Goal: Communication & Community: Answer question/provide support

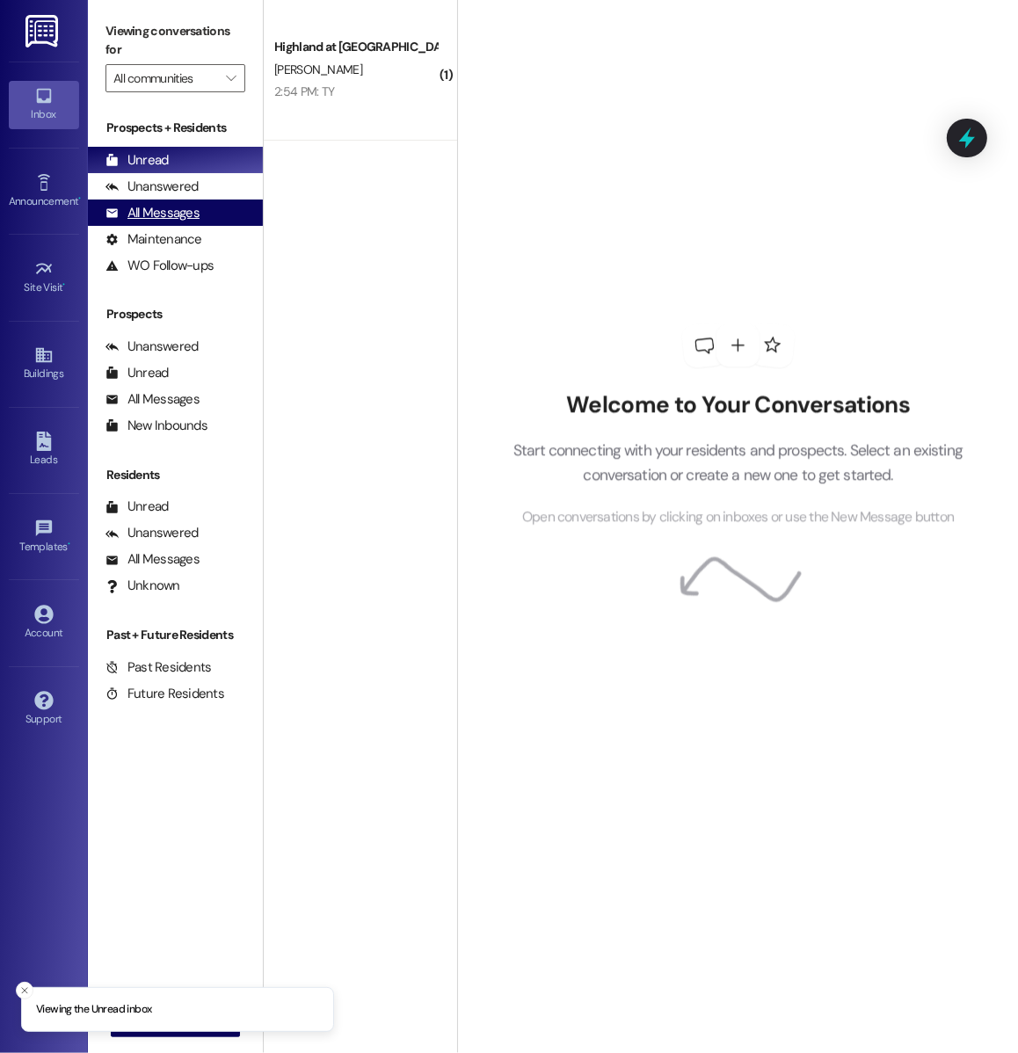
click at [214, 213] on div "All Messages (undefined)" at bounding box center [175, 213] width 175 height 26
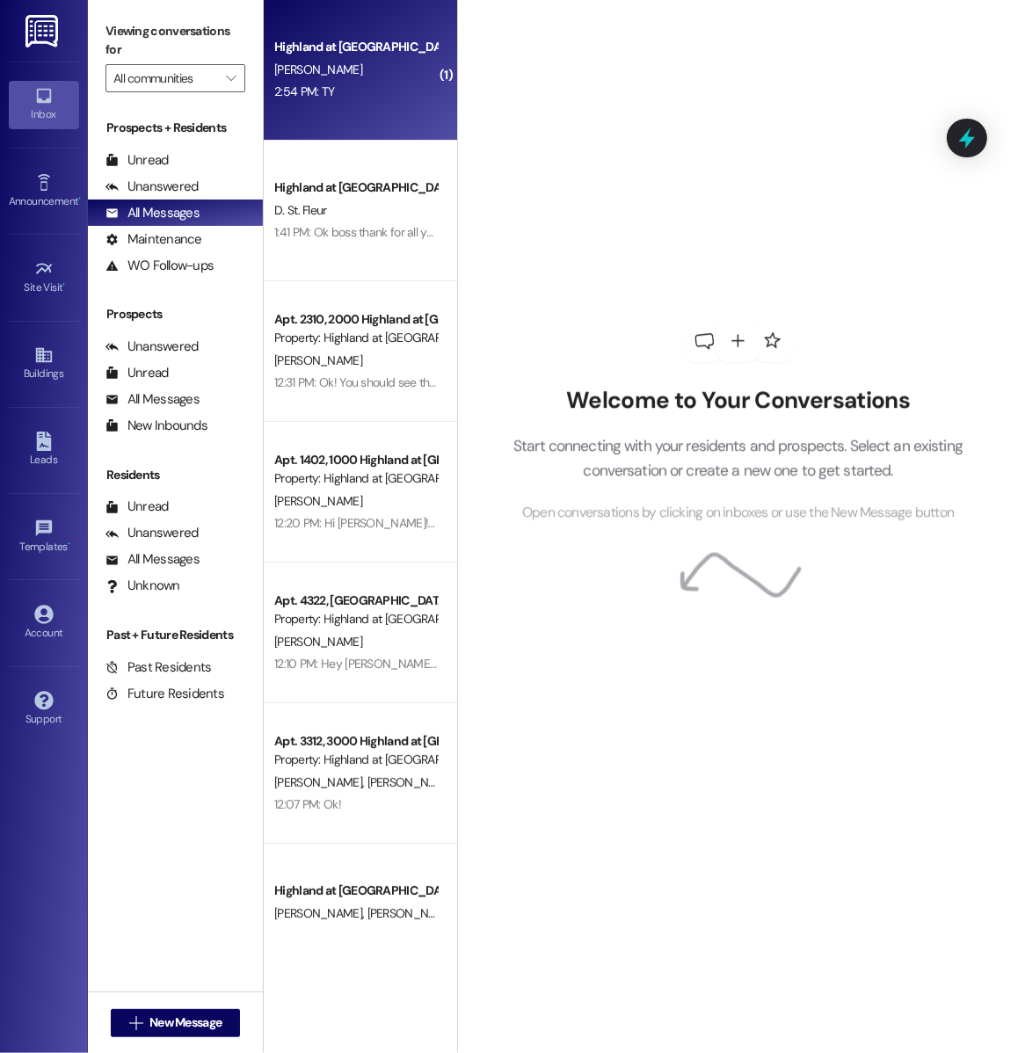
click at [322, 119] on div "Highland at Spring Hill Prospect A. Yasinsac 2:54 PM: TY 2:54 PM: TY" at bounding box center [360, 70] width 193 height 141
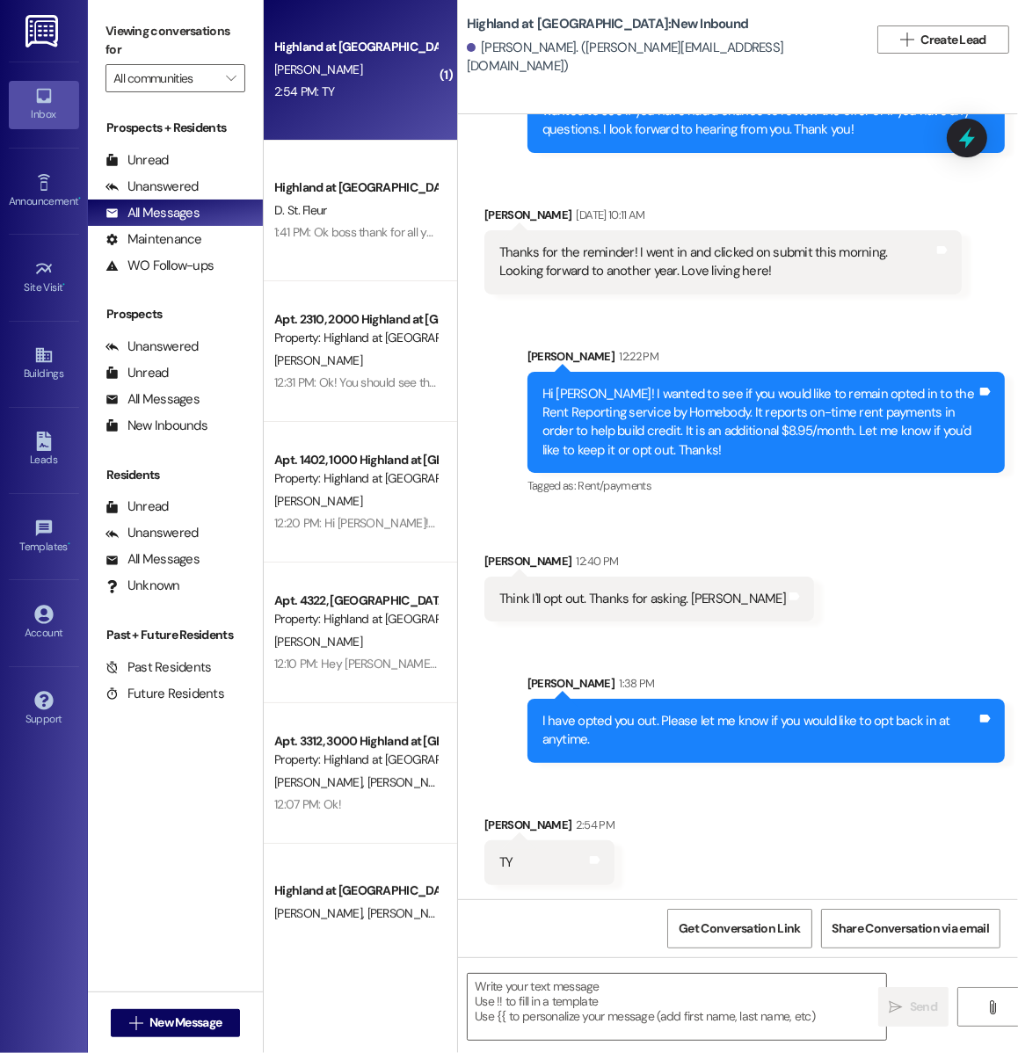
scroll to position [46517, 0]
click at [212, 1034] on button " New Message" at bounding box center [176, 1023] width 130 height 28
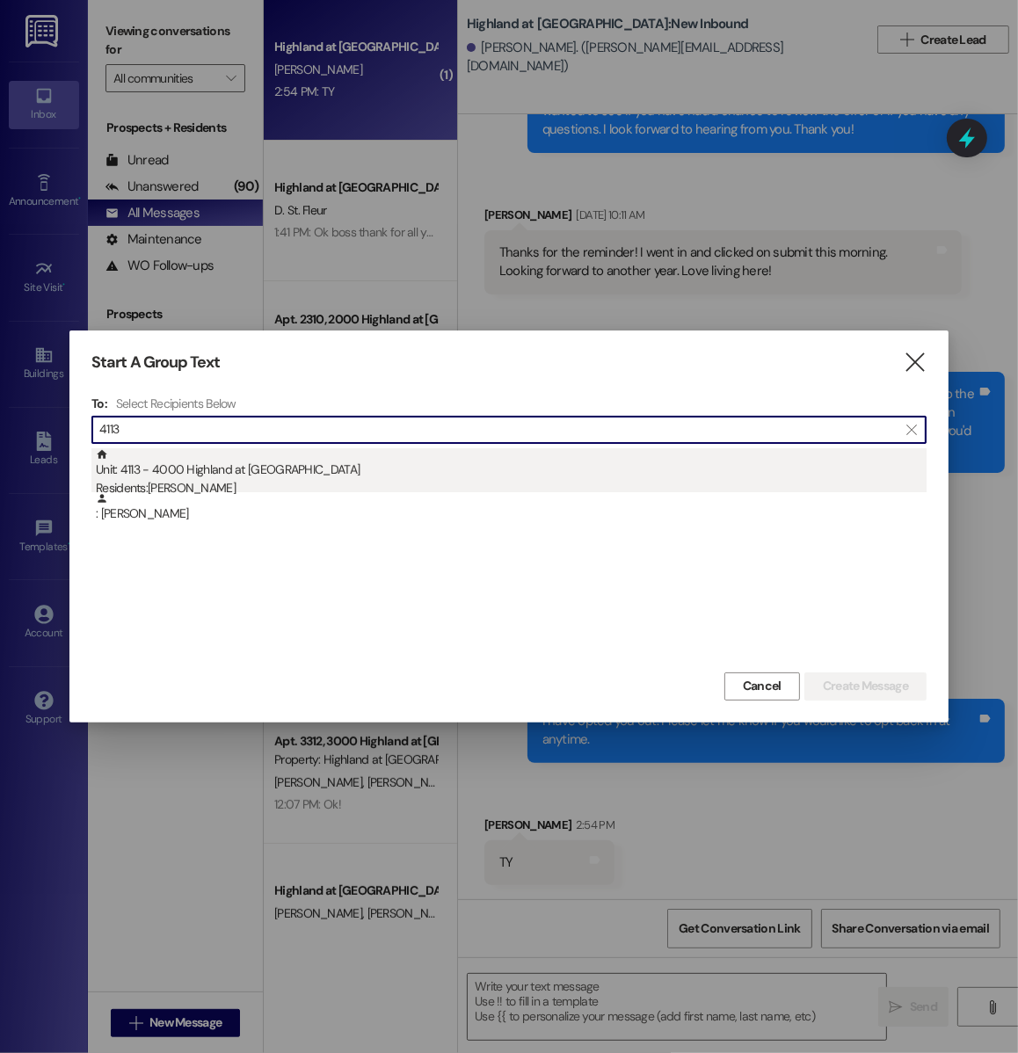
type input "4113"
click at [303, 456] on div "Unit: 4113 - 4000 Highland at Spring Hill Residents: Lisa Taylor" at bounding box center [511, 473] width 831 height 50
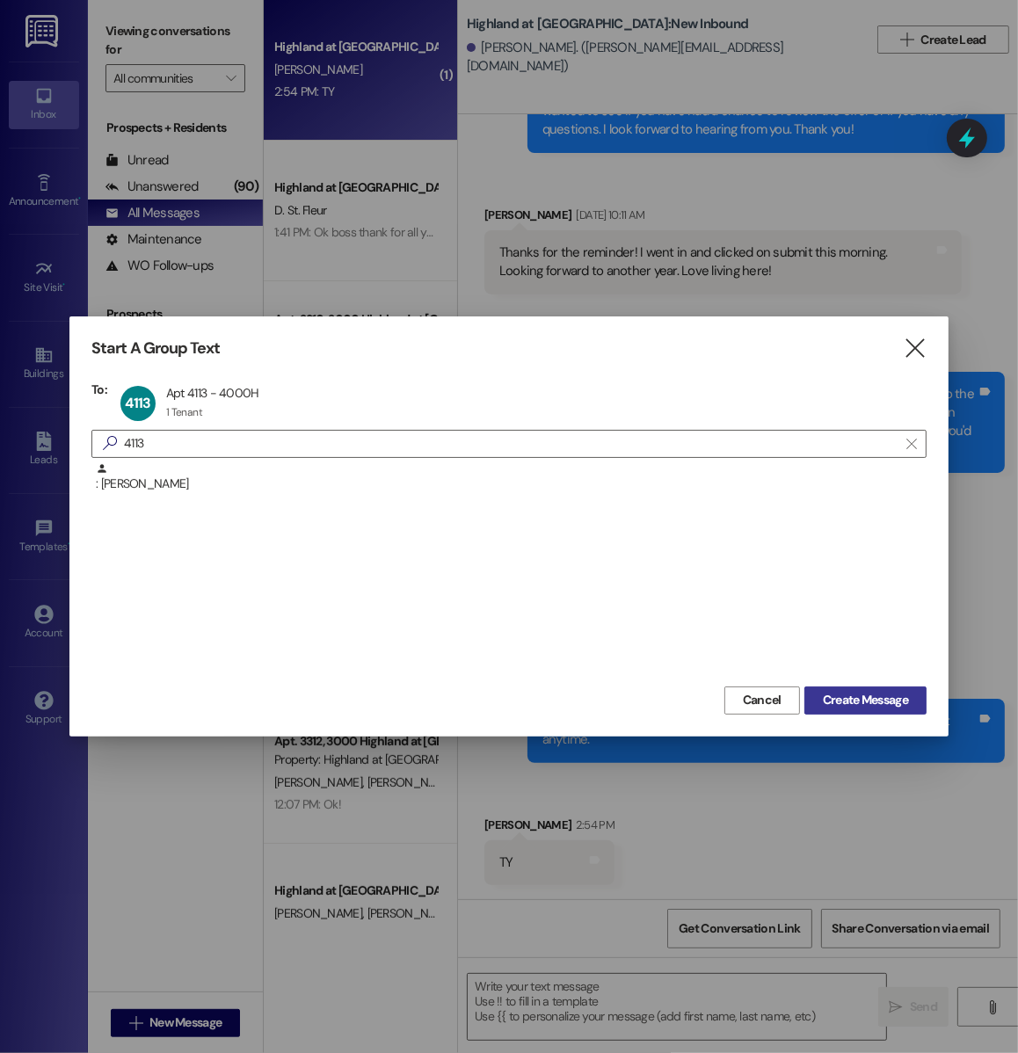
click at [844, 698] on span "Create Message" at bounding box center [865, 700] width 85 height 18
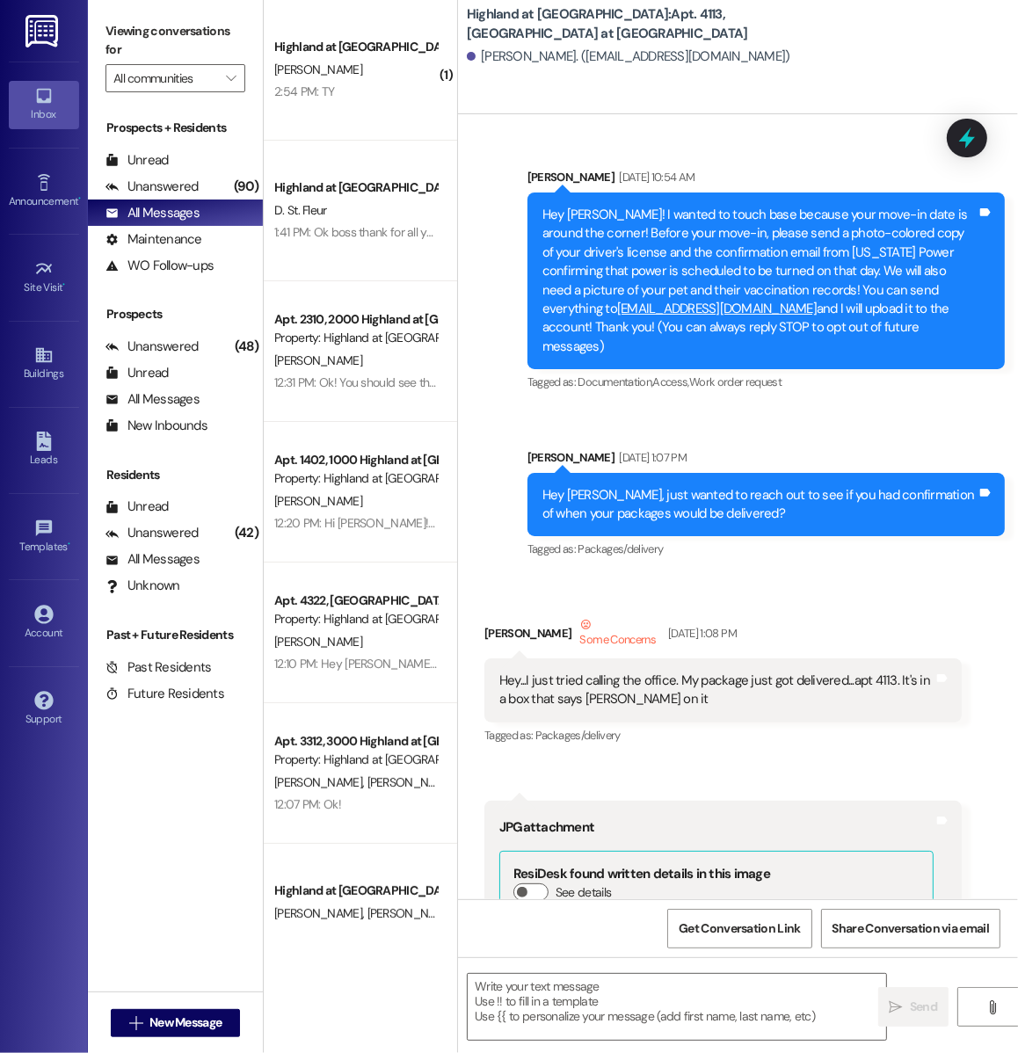
scroll to position [40603, 0]
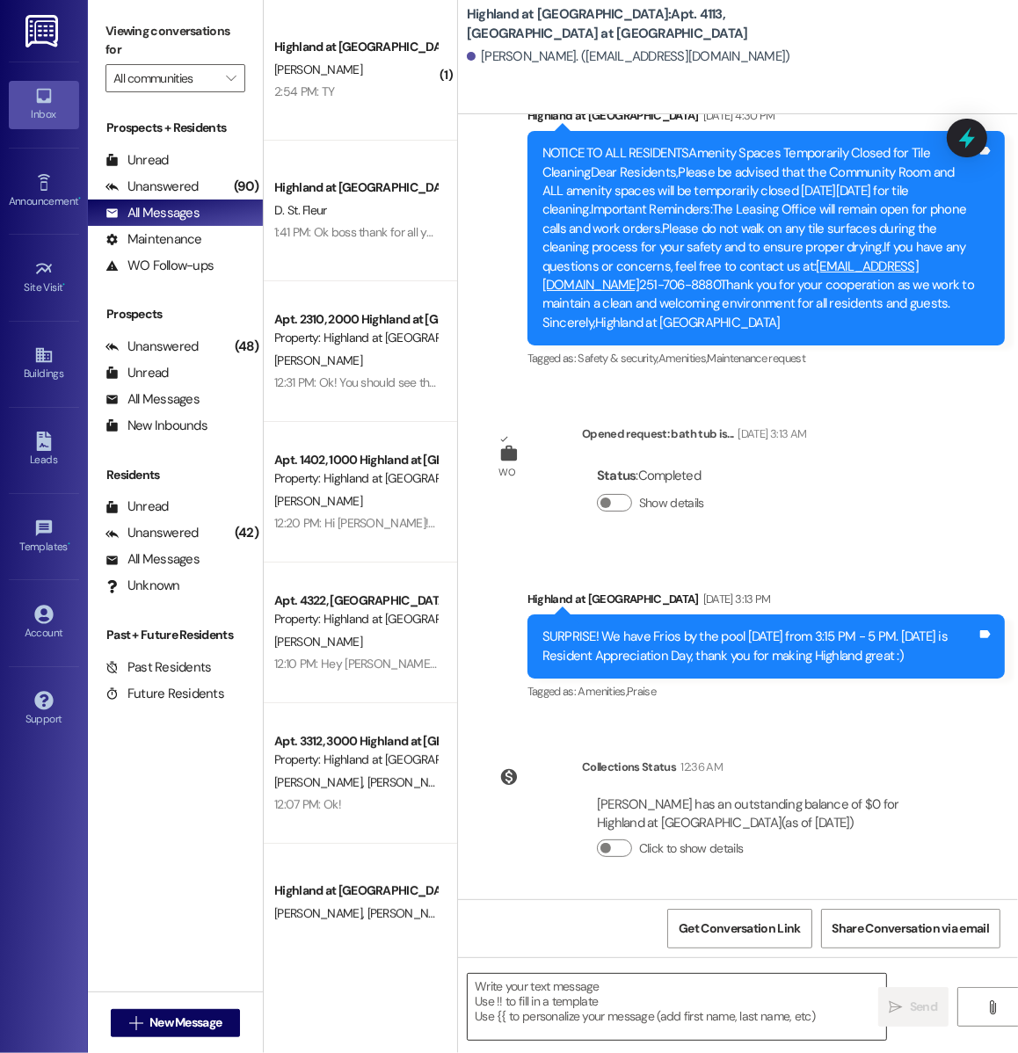
click at [570, 1016] on textarea at bounding box center [677, 1007] width 419 height 66
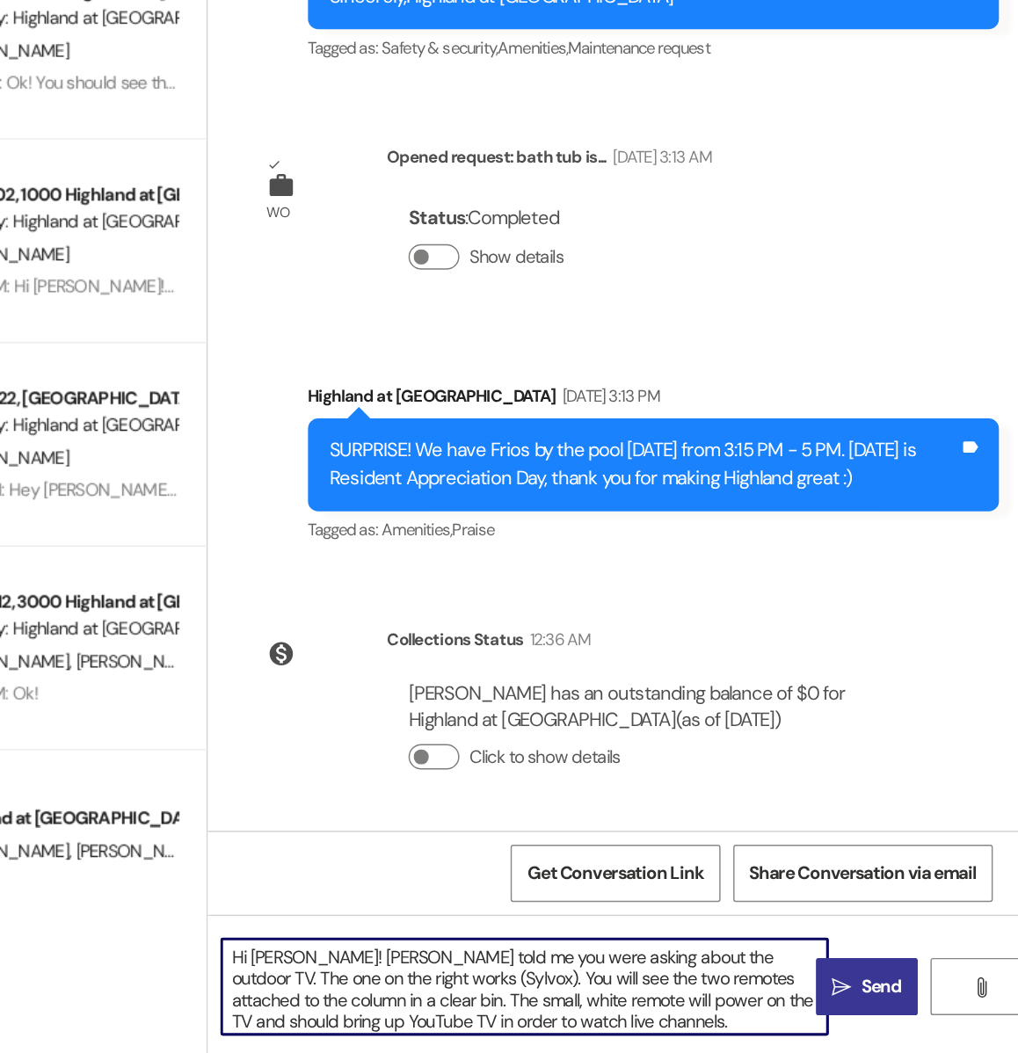
type textarea "Hi Danielle! Annie told me you were asking about the outdoor TV. The one on the…"
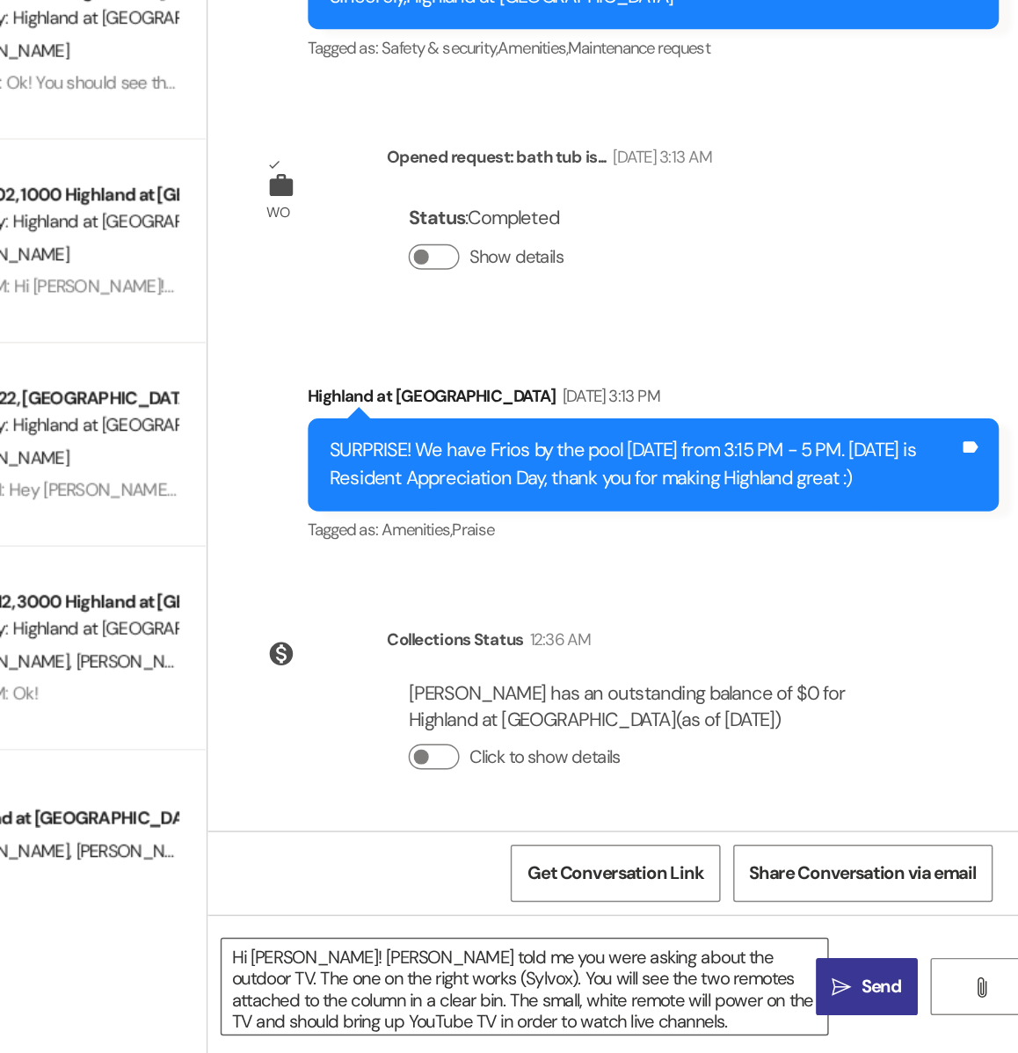
click at [917, 1008] on span "Send" at bounding box center [923, 1007] width 27 height 18
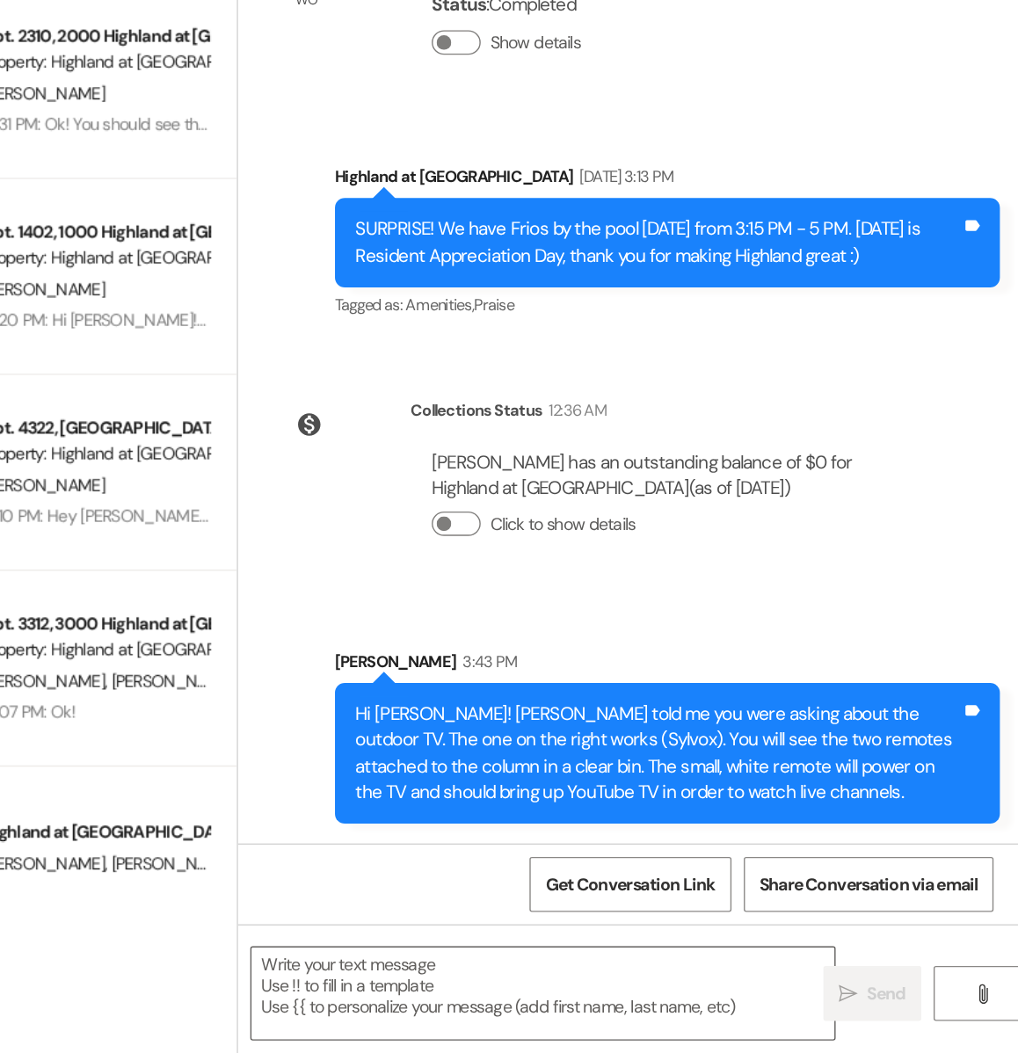
scroll to position [0, 0]
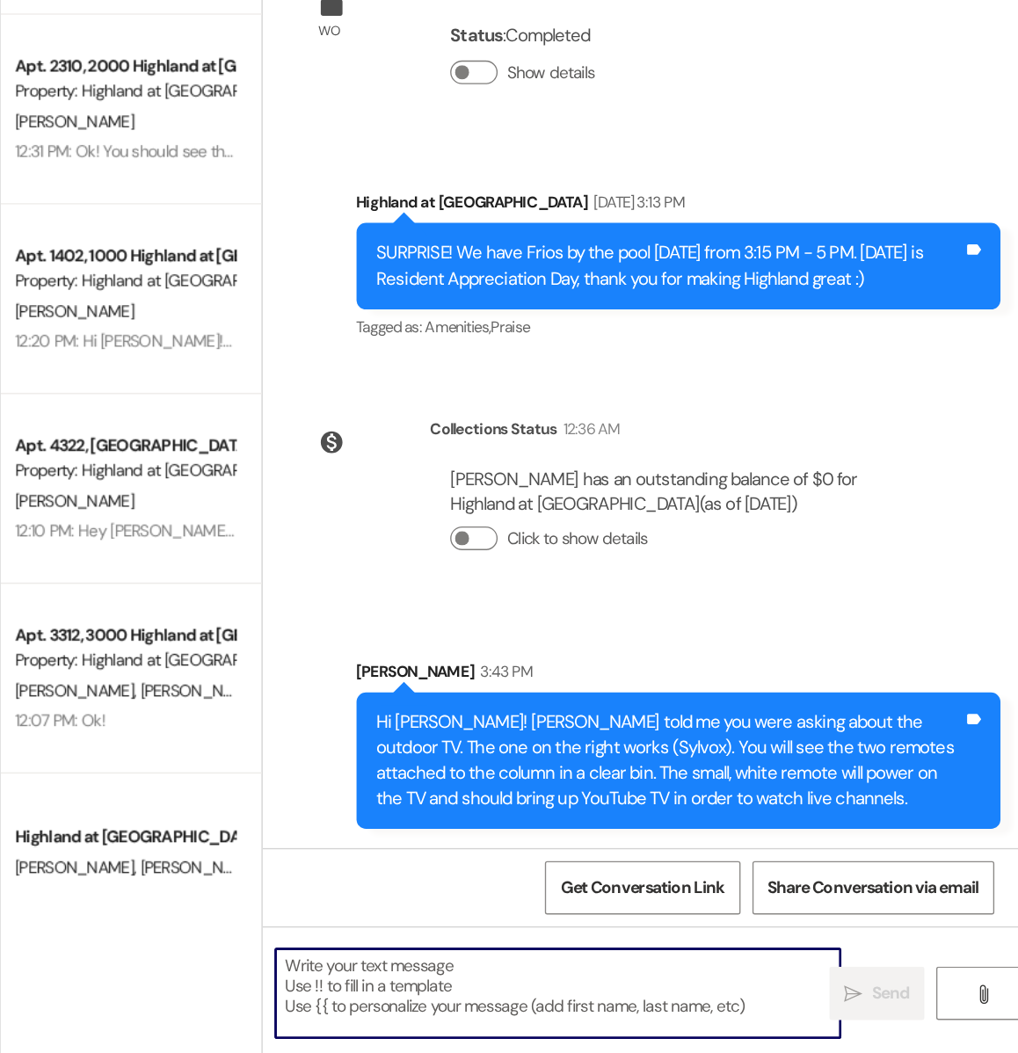
click at [579, 1028] on textarea at bounding box center [677, 1007] width 419 height 66
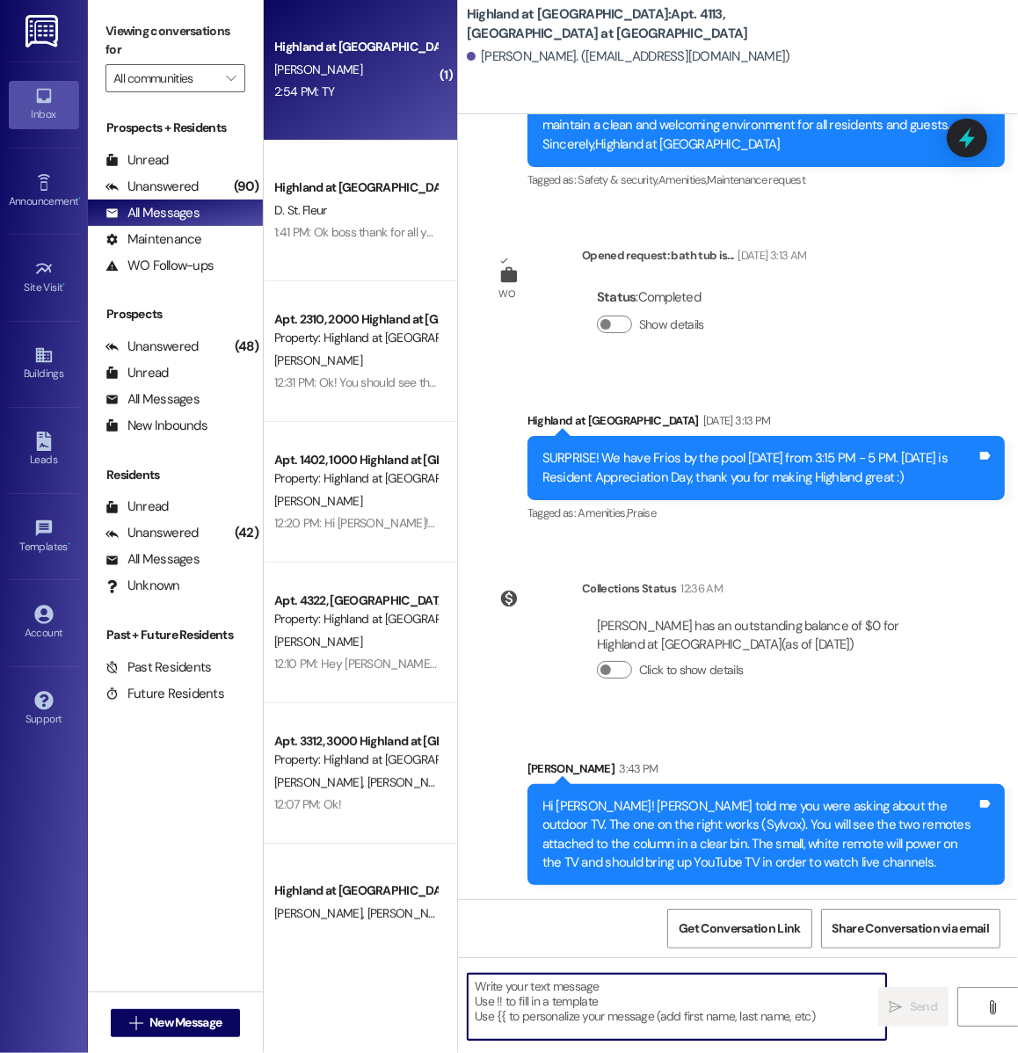
click at [380, 83] on div "2:54 PM: TY 2:54 PM: TY" at bounding box center [356, 92] width 166 height 22
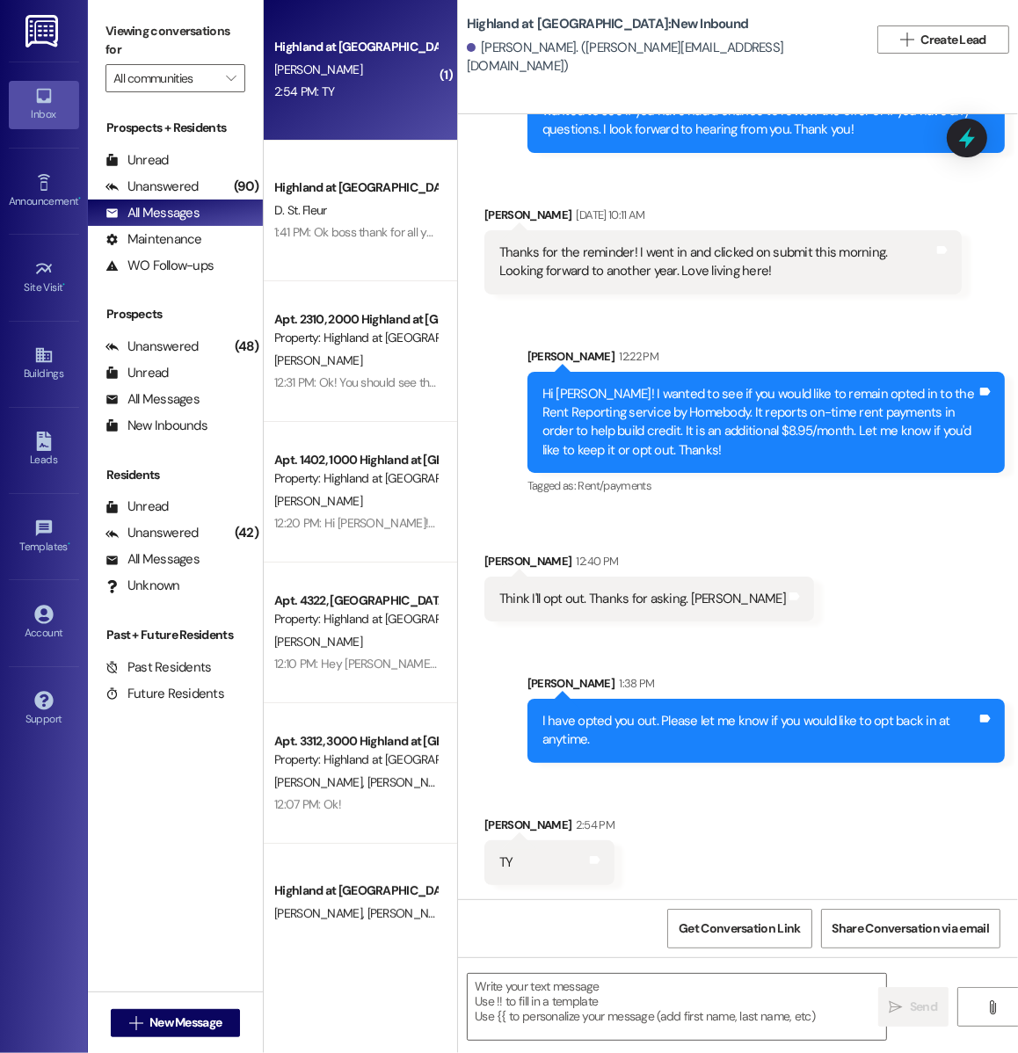
scroll to position [46517, 0]
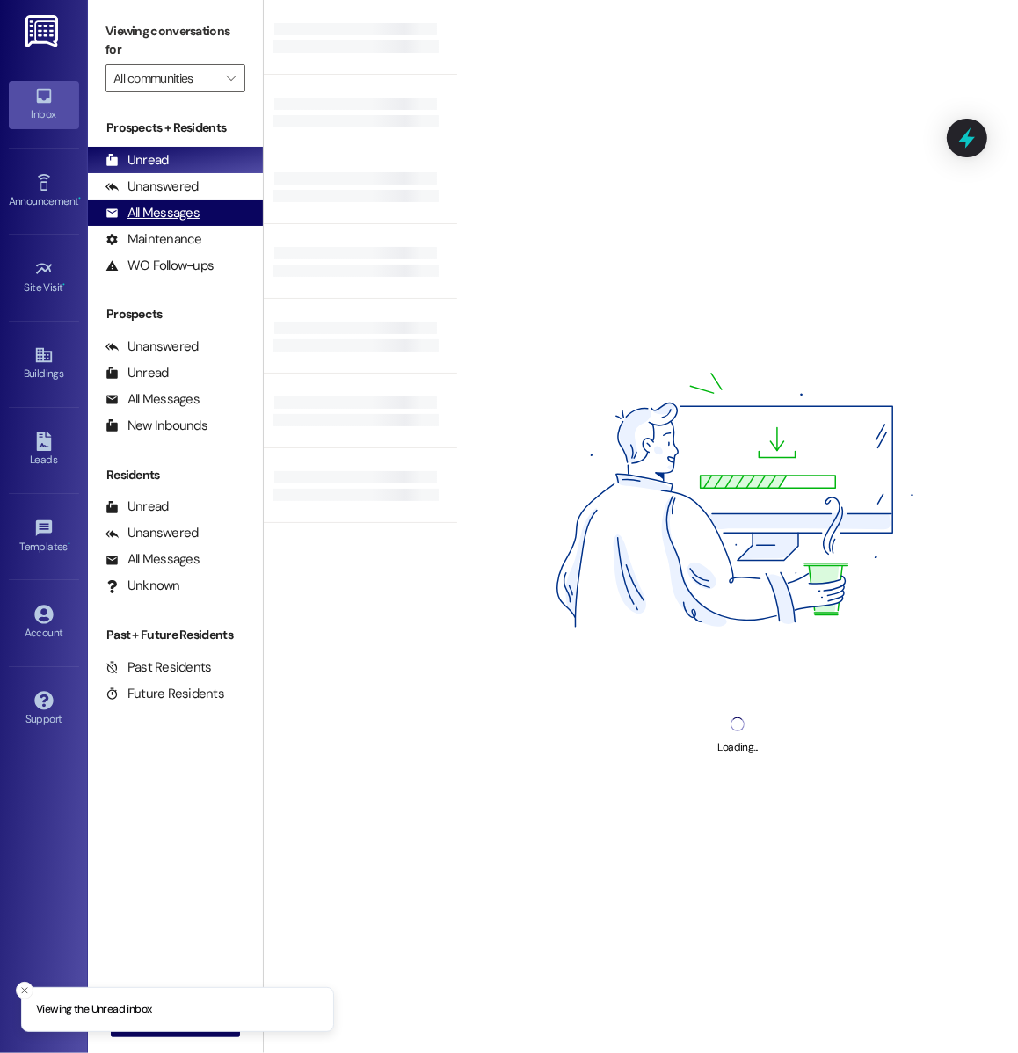
click at [200, 202] on div "All Messages (undefined)" at bounding box center [175, 213] width 175 height 26
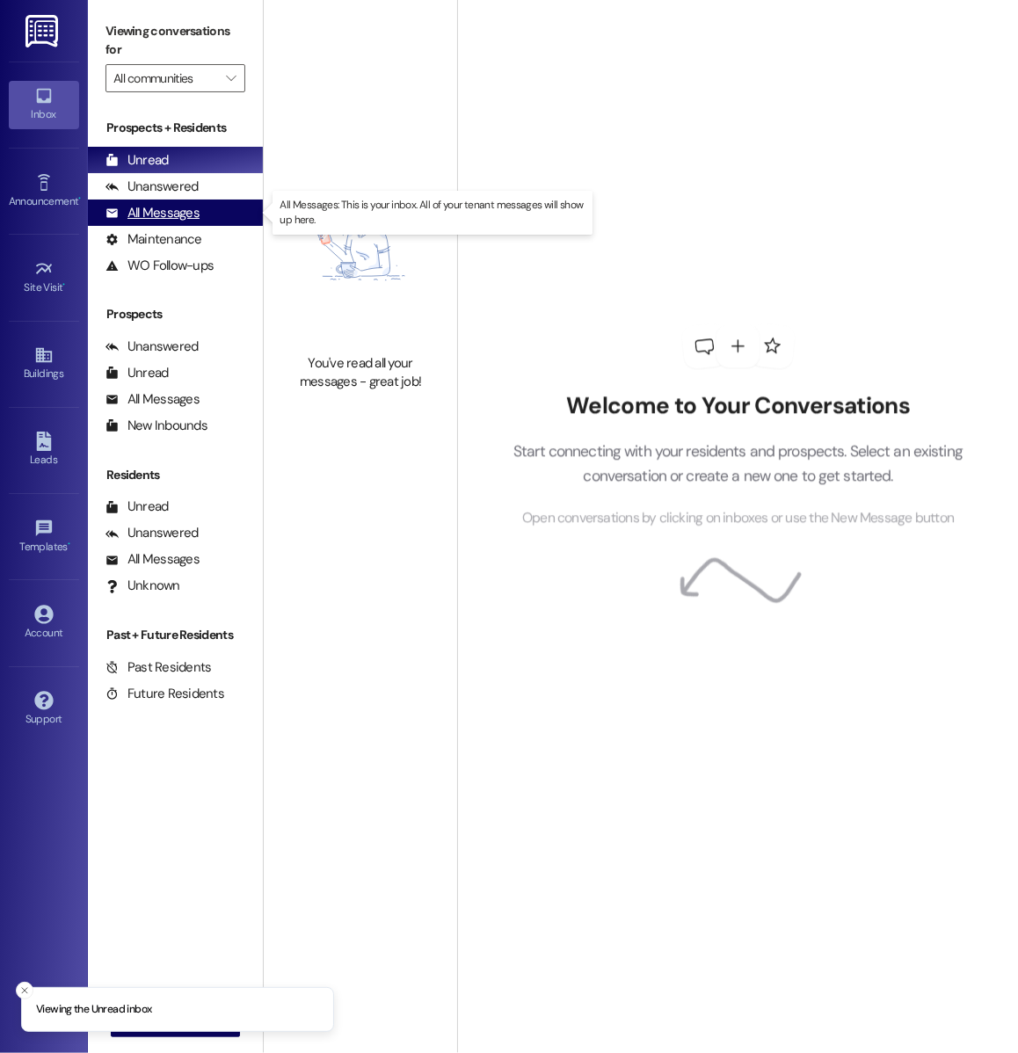
click at [197, 210] on div "All Messages" at bounding box center [153, 213] width 94 height 18
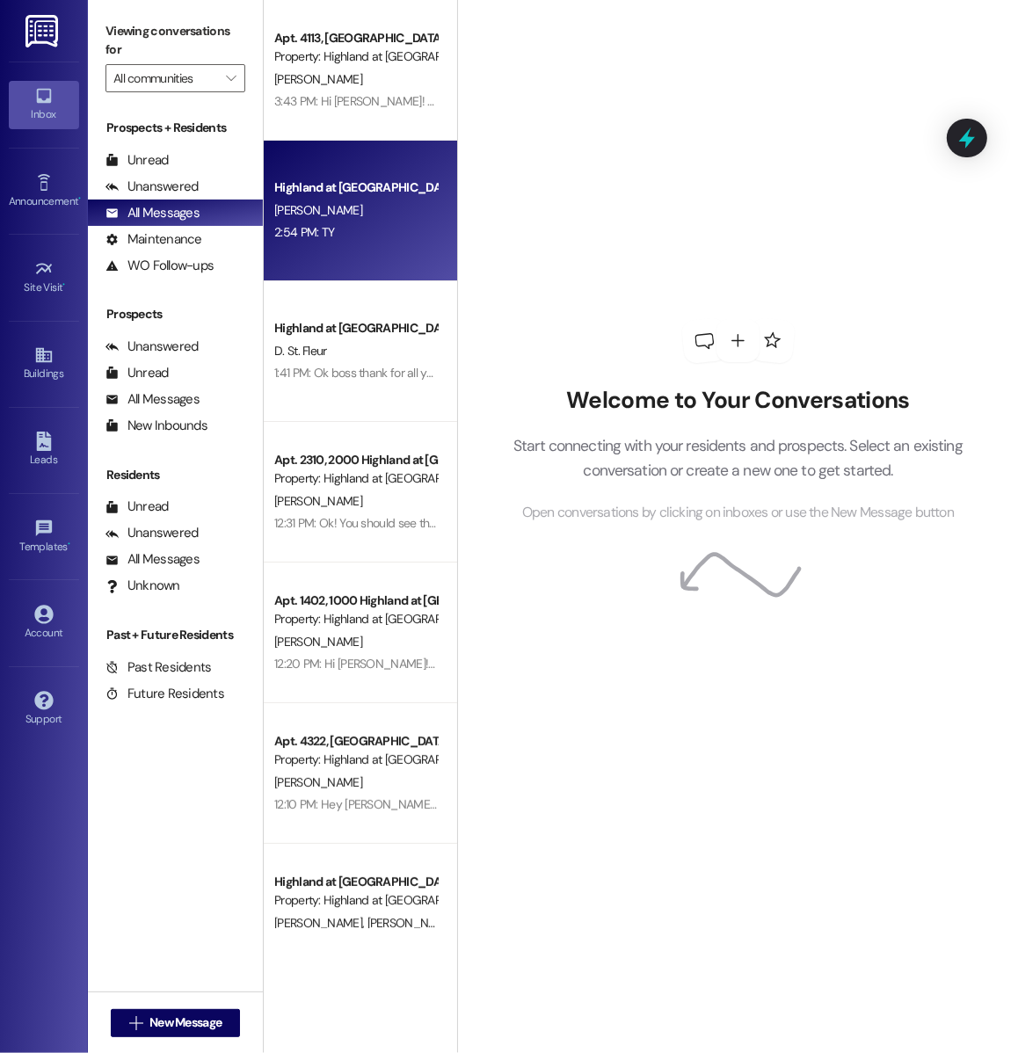
click at [349, 147] on div "Highland at [GEOGRAPHIC_DATA] [PERSON_NAME] 2:54 PM: TY 2:54 PM: TY" at bounding box center [360, 211] width 193 height 141
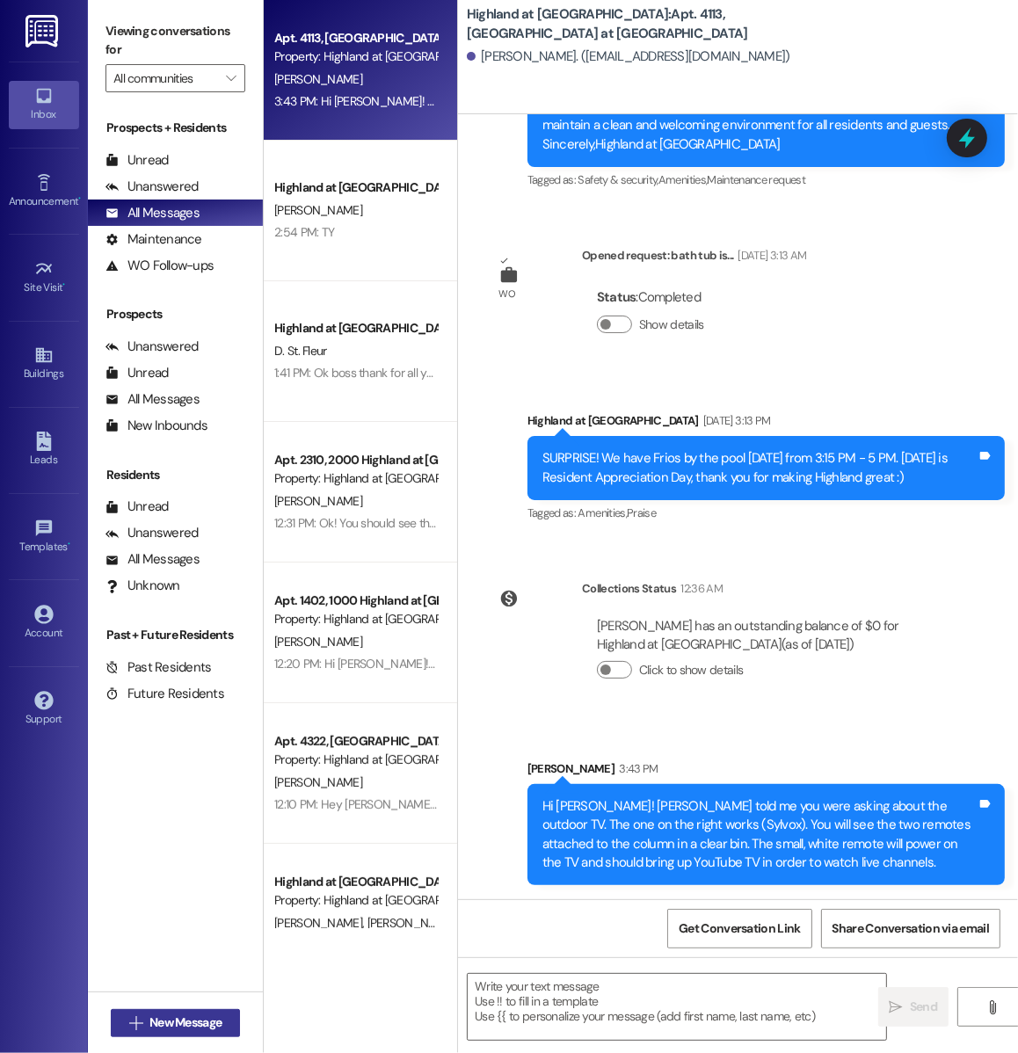
click at [186, 1033] on button " New Message" at bounding box center [176, 1023] width 130 height 28
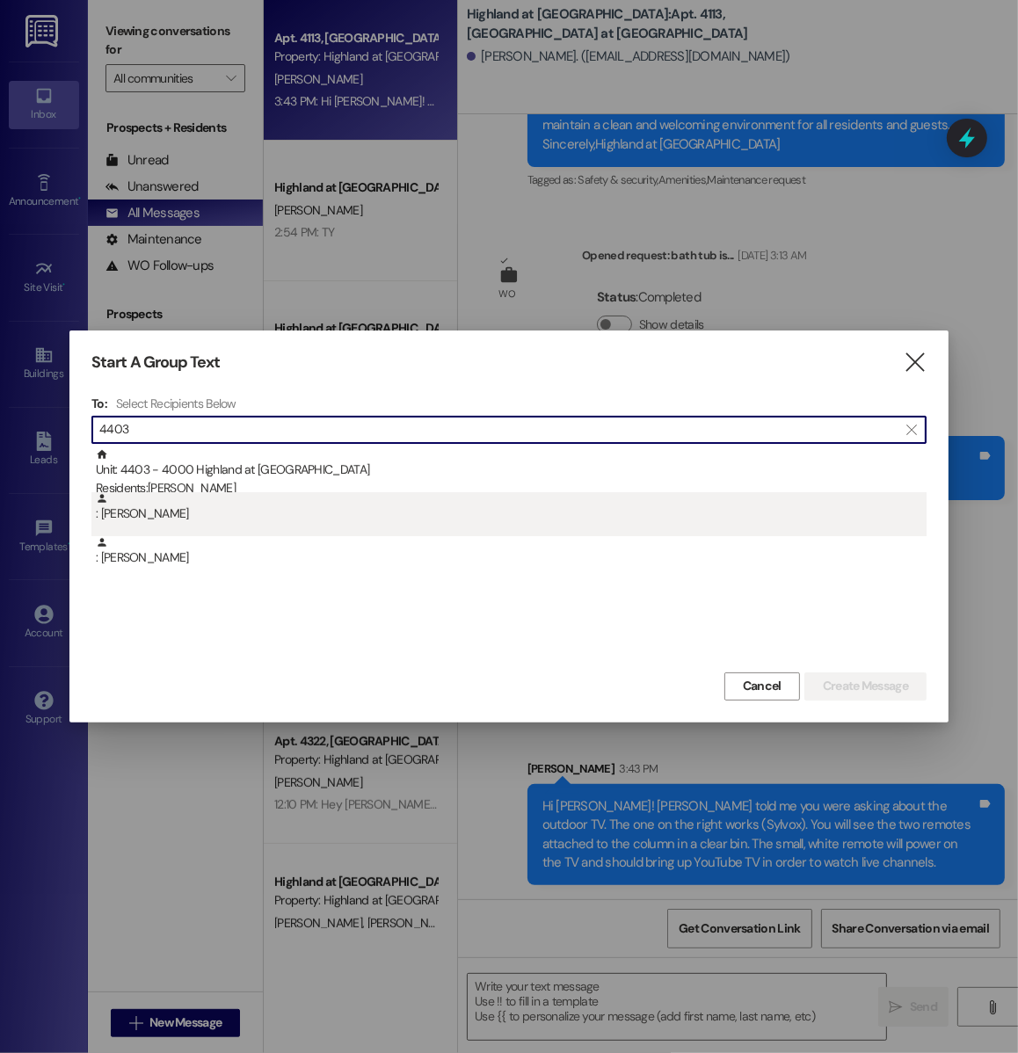
type input "4403"
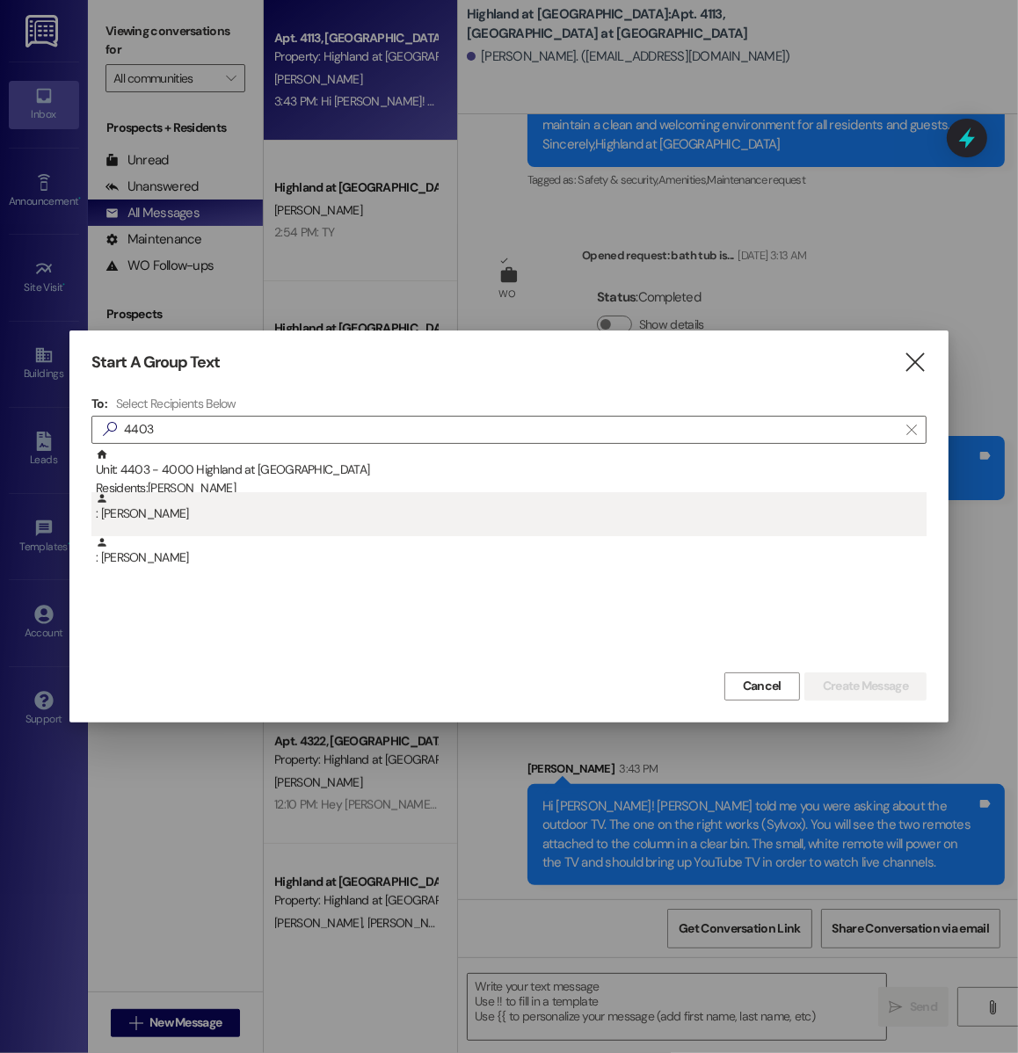
click at [209, 534] on div ": Madeline Oldweiler" at bounding box center [508, 514] width 835 height 44
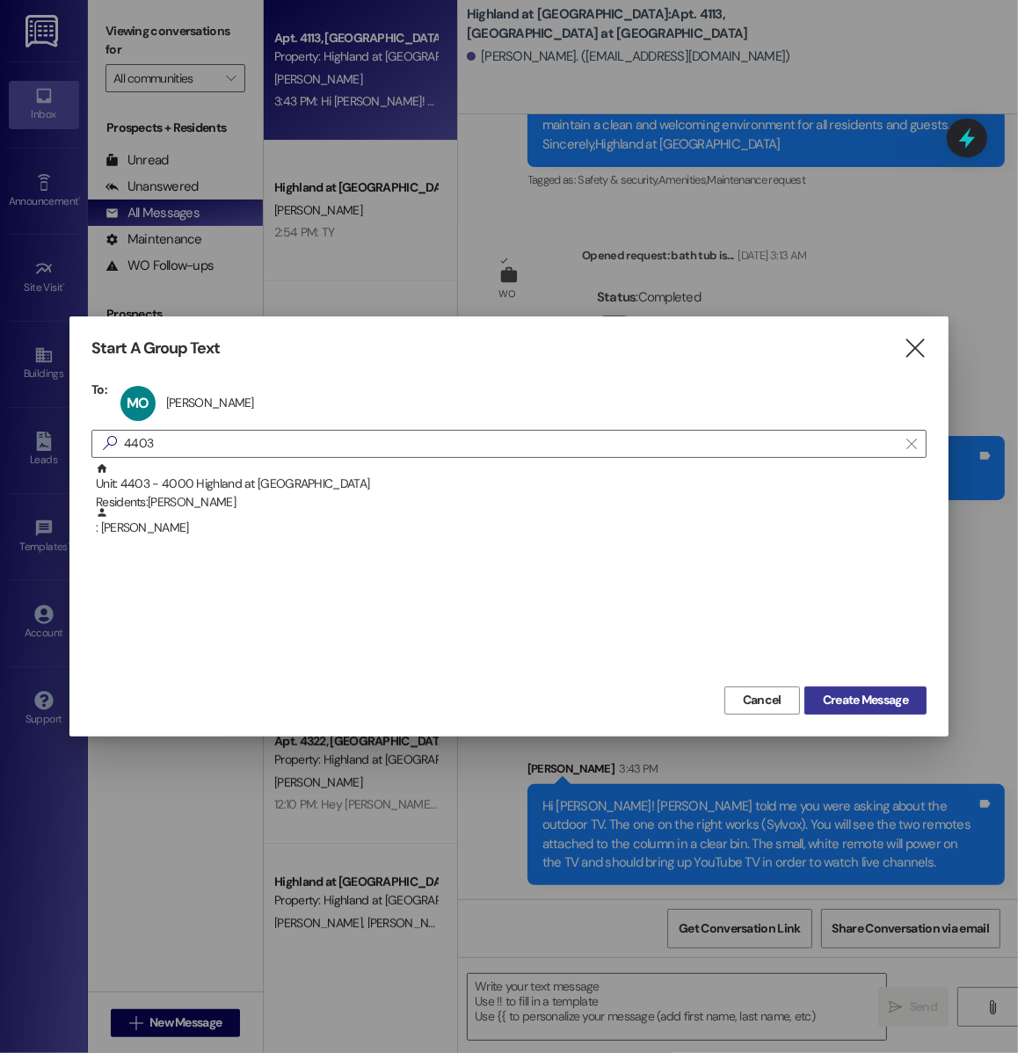
click at [869, 696] on span "Create Message" at bounding box center [865, 700] width 85 height 18
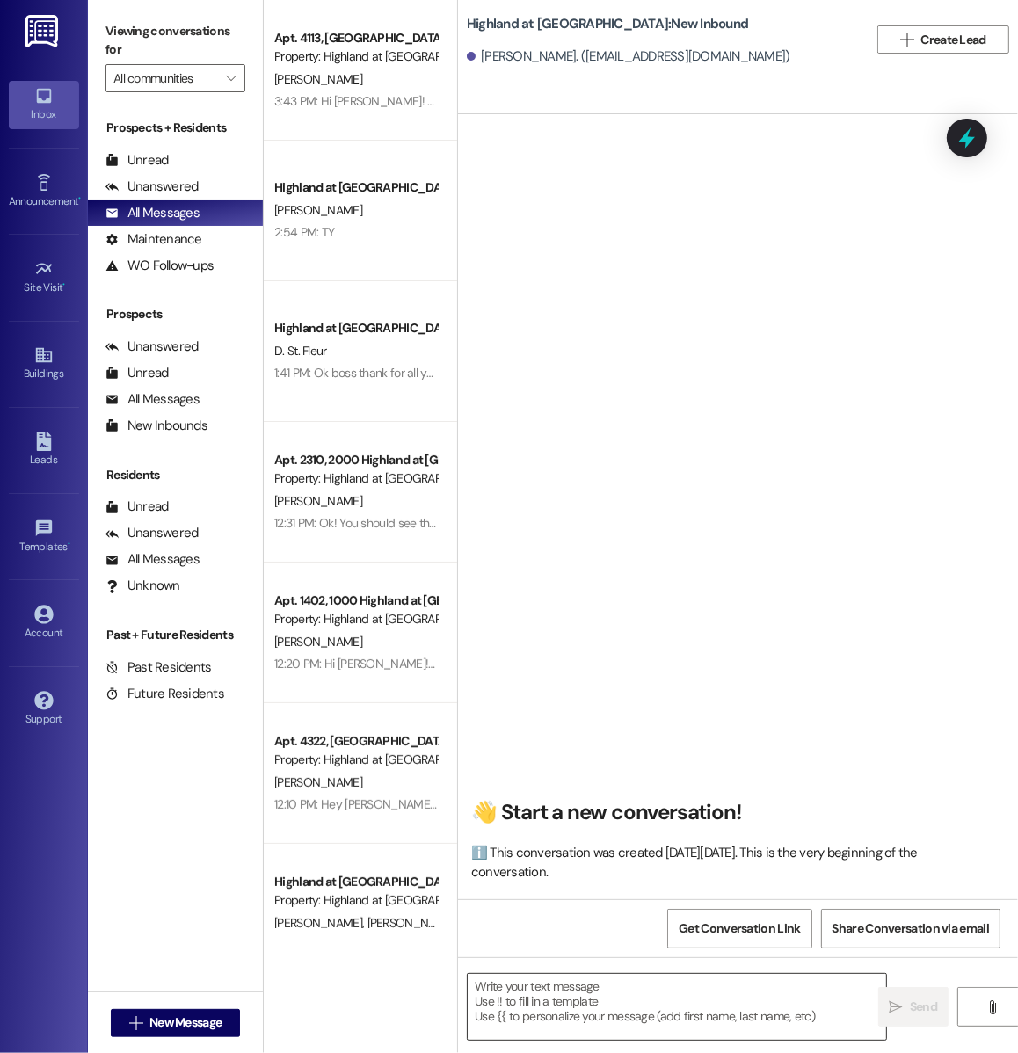
click at [622, 1008] on textarea at bounding box center [677, 1007] width 419 height 66
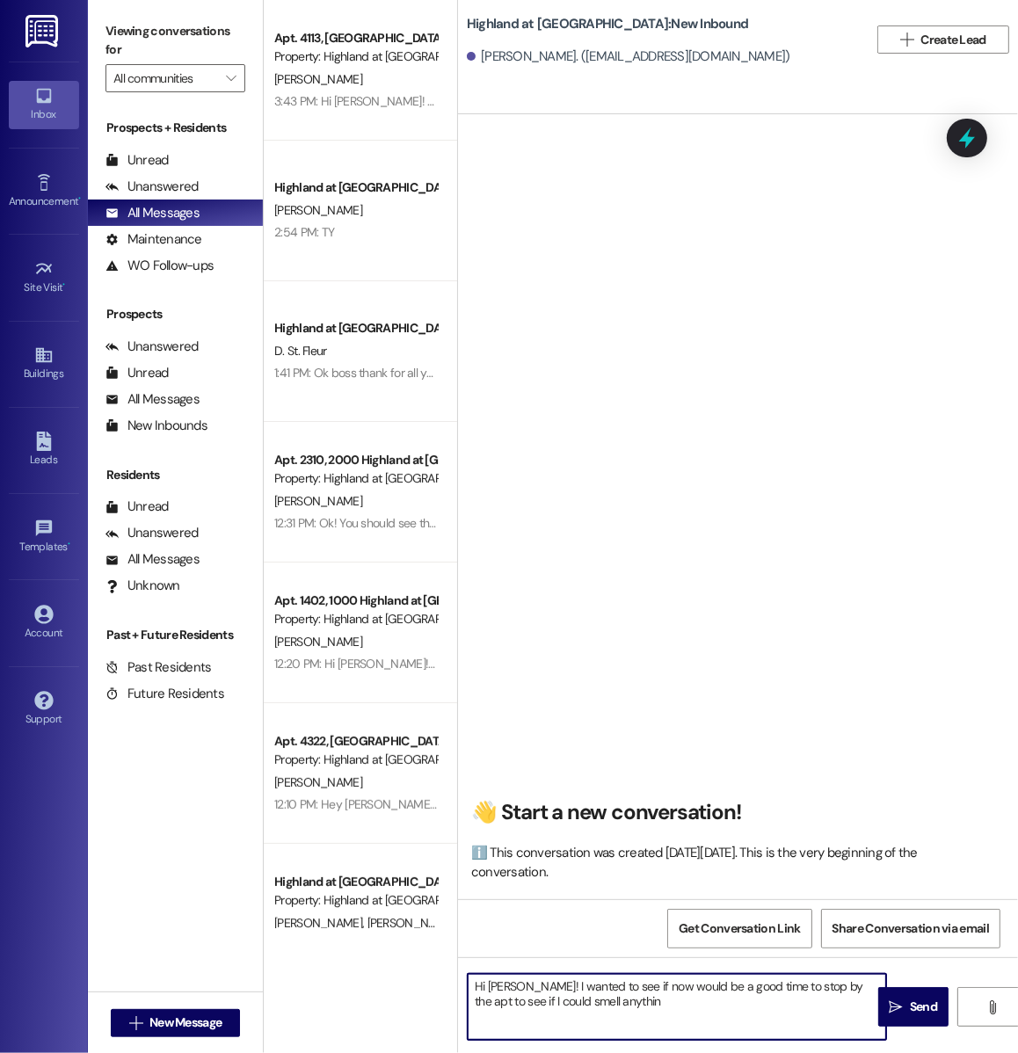
type textarea "Hi Madeline! I wanted to see if now would be a good time to stop by the apt to …"
drag, startPoint x: 636, startPoint y: 1018, endPoint x: 429, endPoint y: 986, distance: 209.2
click at [429, 986] on div "Apt. 4113, 4000 Highland at Spring Hill Property: Highland at Spring Hill L. Ta…" at bounding box center [641, 526] width 754 height 1053
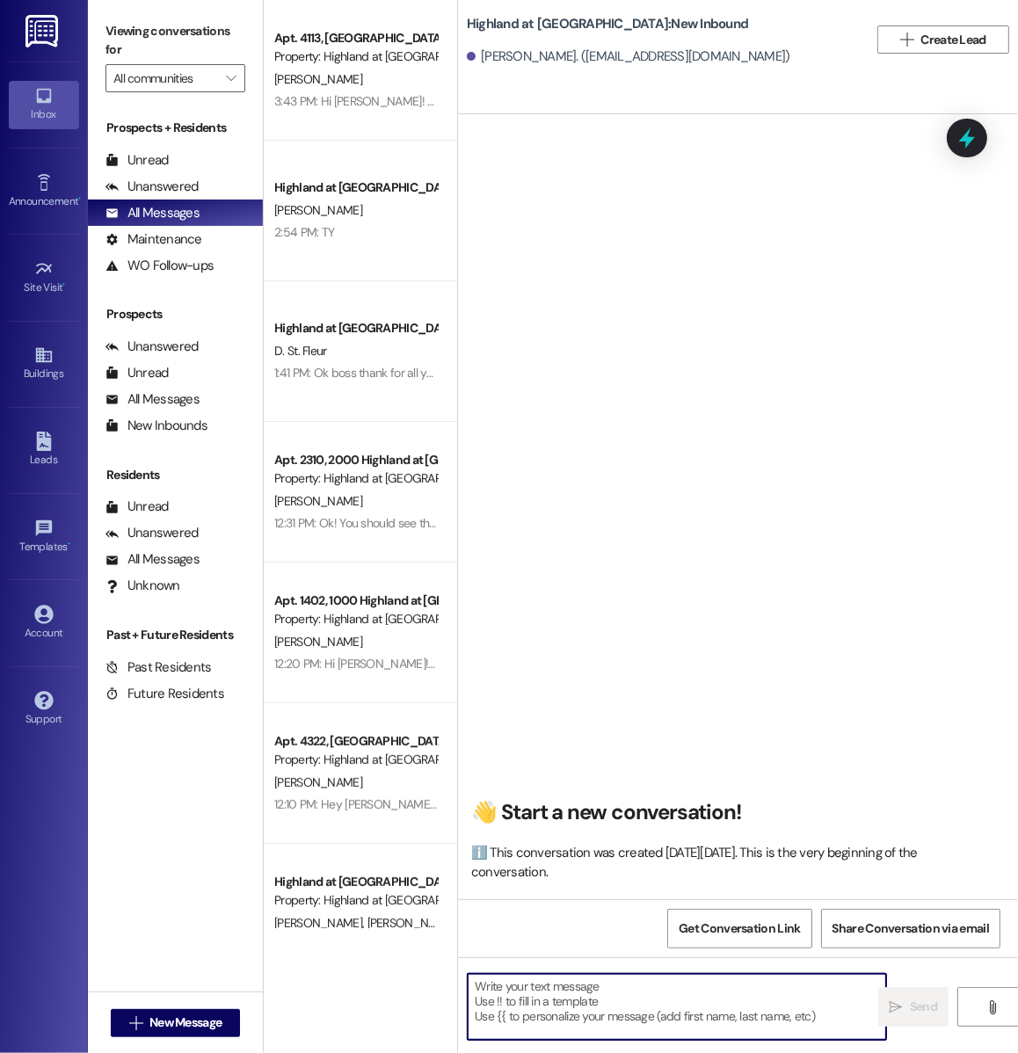
click at [705, 512] on div "👋 Start a new conversation! ℹ️ This conversation was created on Friday, May 9th…" at bounding box center [738, 513] width 560 height 771
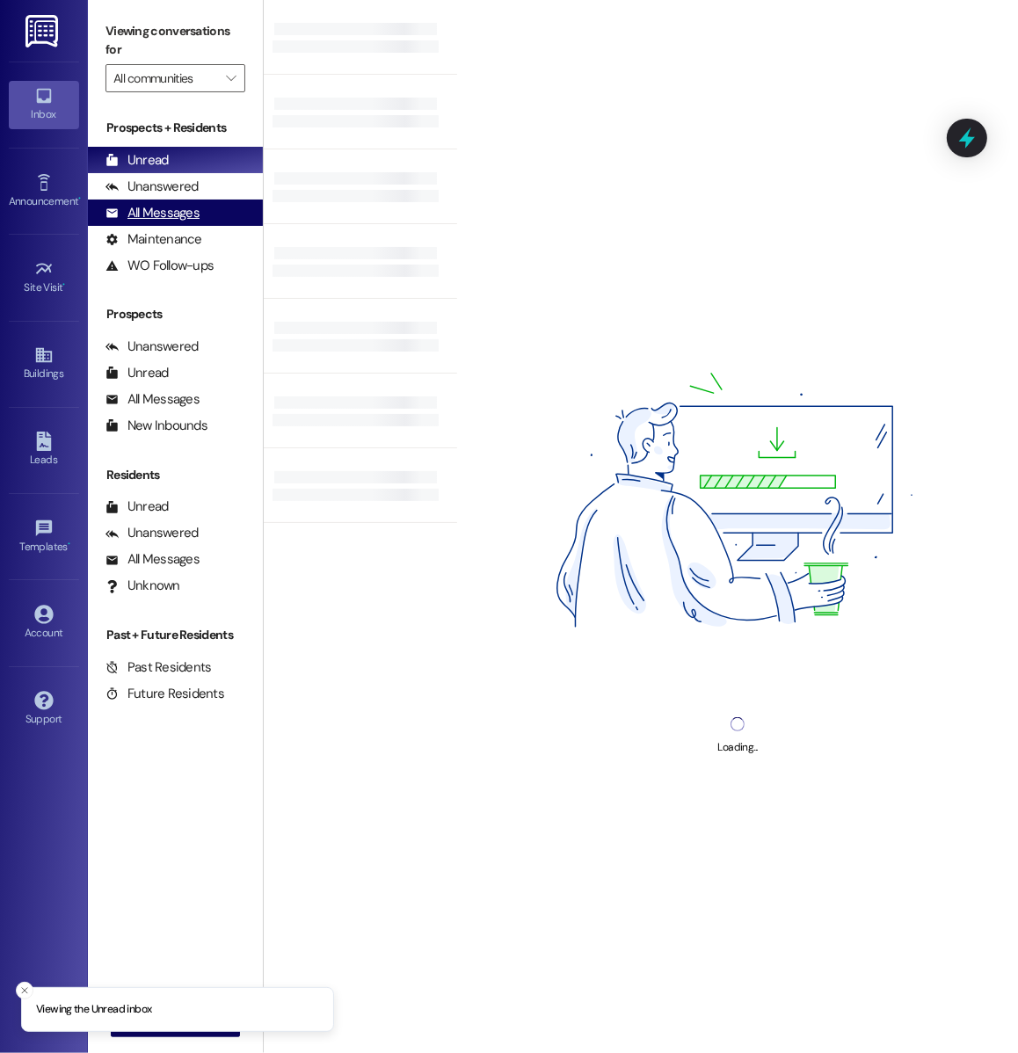
click at [191, 207] on div "All Messages" at bounding box center [153, 213] width 94 height 18
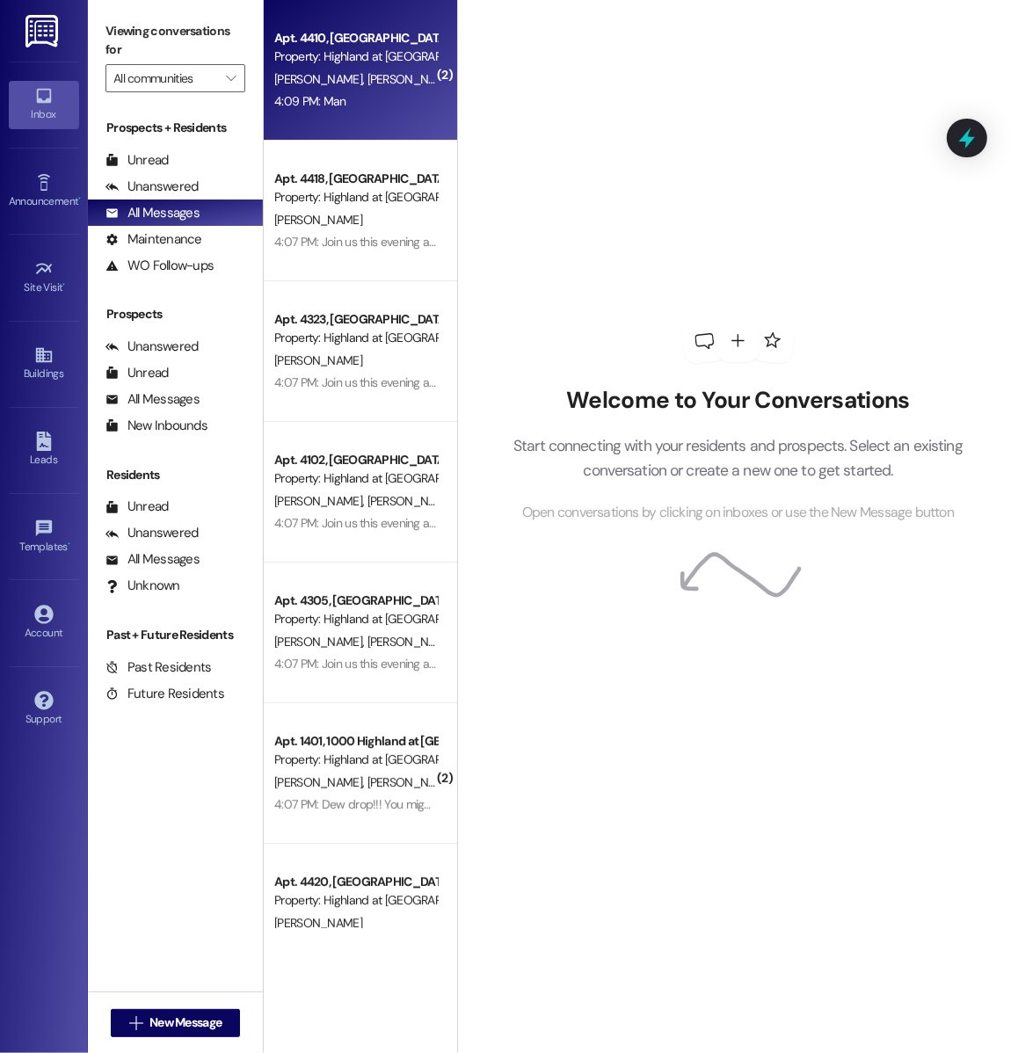
click at [375, 49] on div "Property: Highland at [GEOGRAPHIC_DATA]" at bounding box center [355, 56] width 163 height 18
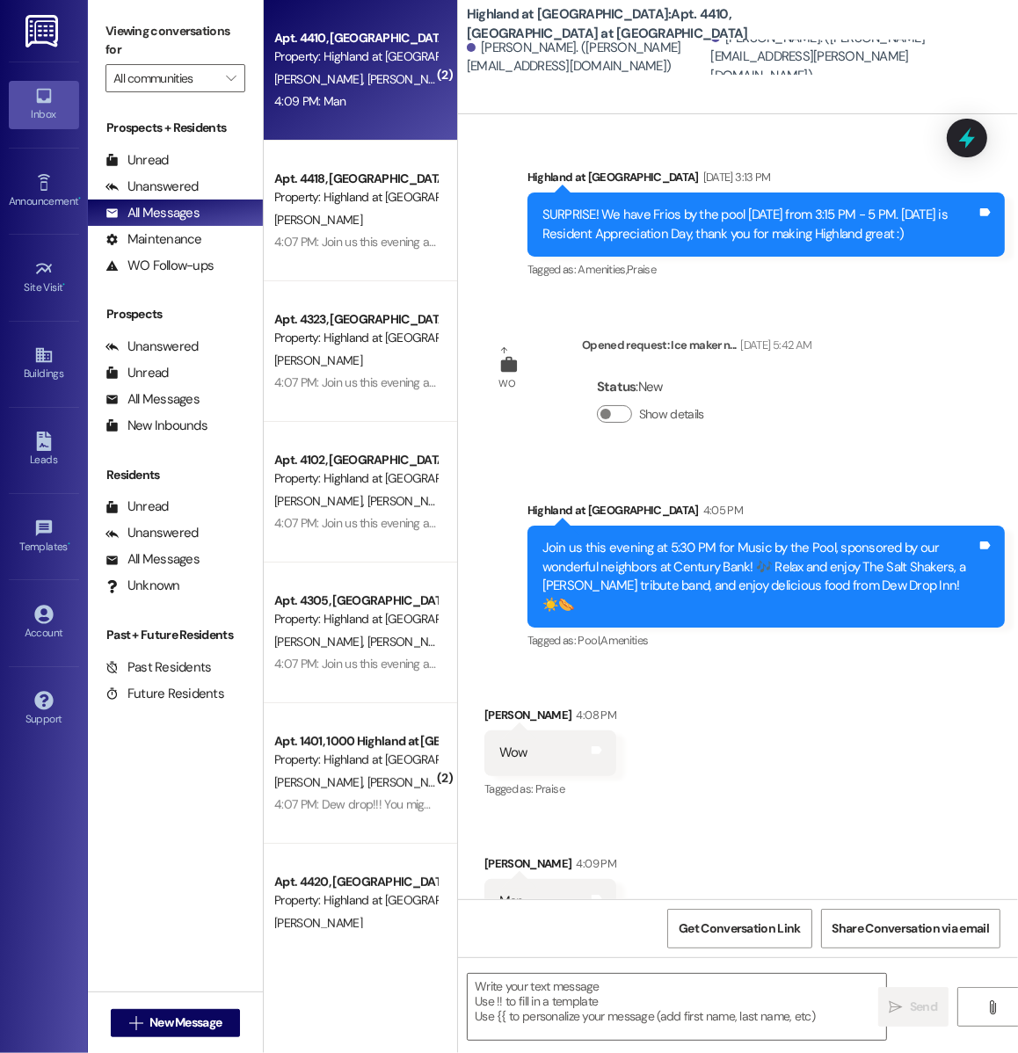
scroll to position [759, 0]
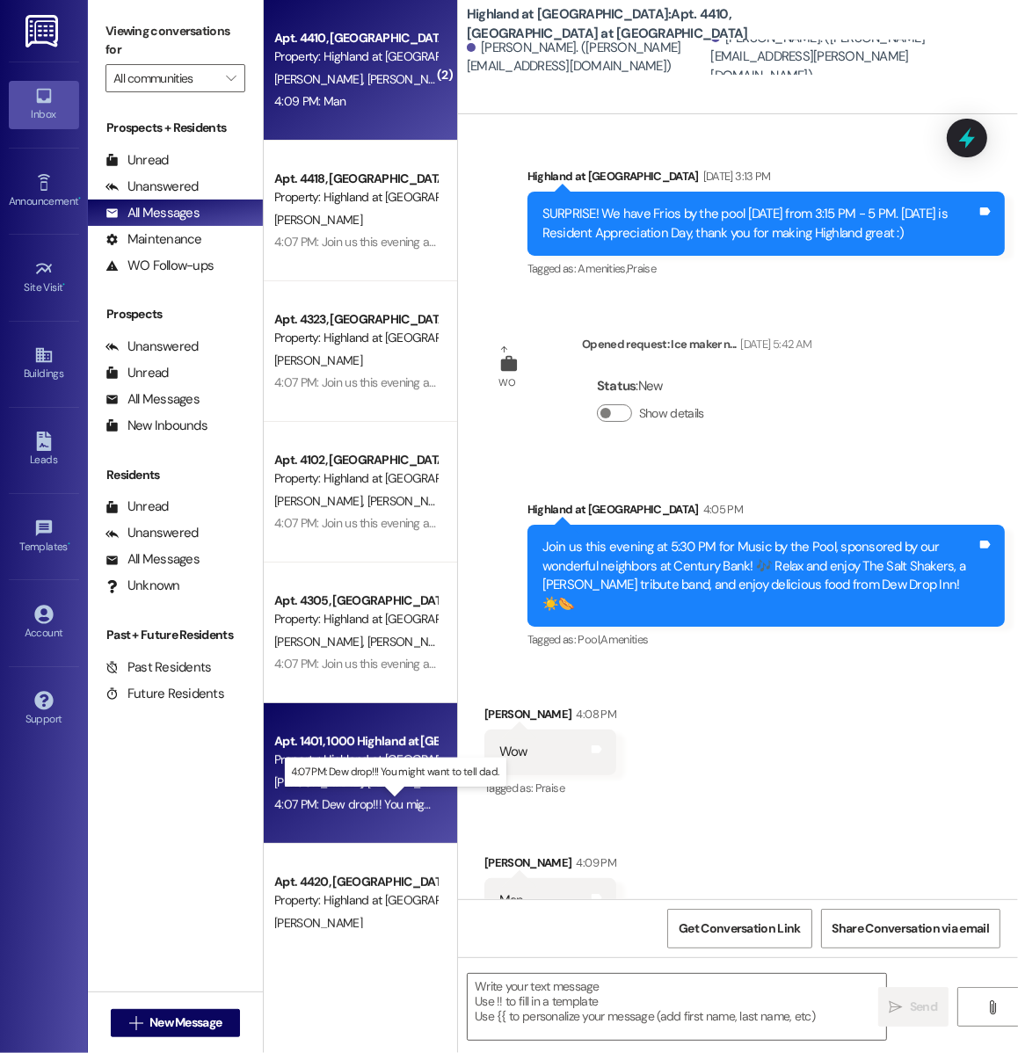
click at [331, 811] on div "4:07 PM: Dew drop!!! You might want to tell dad. 4:07 PM: Dew drop!!! You might…" at bounding box center [396, 805] width 244 height 16
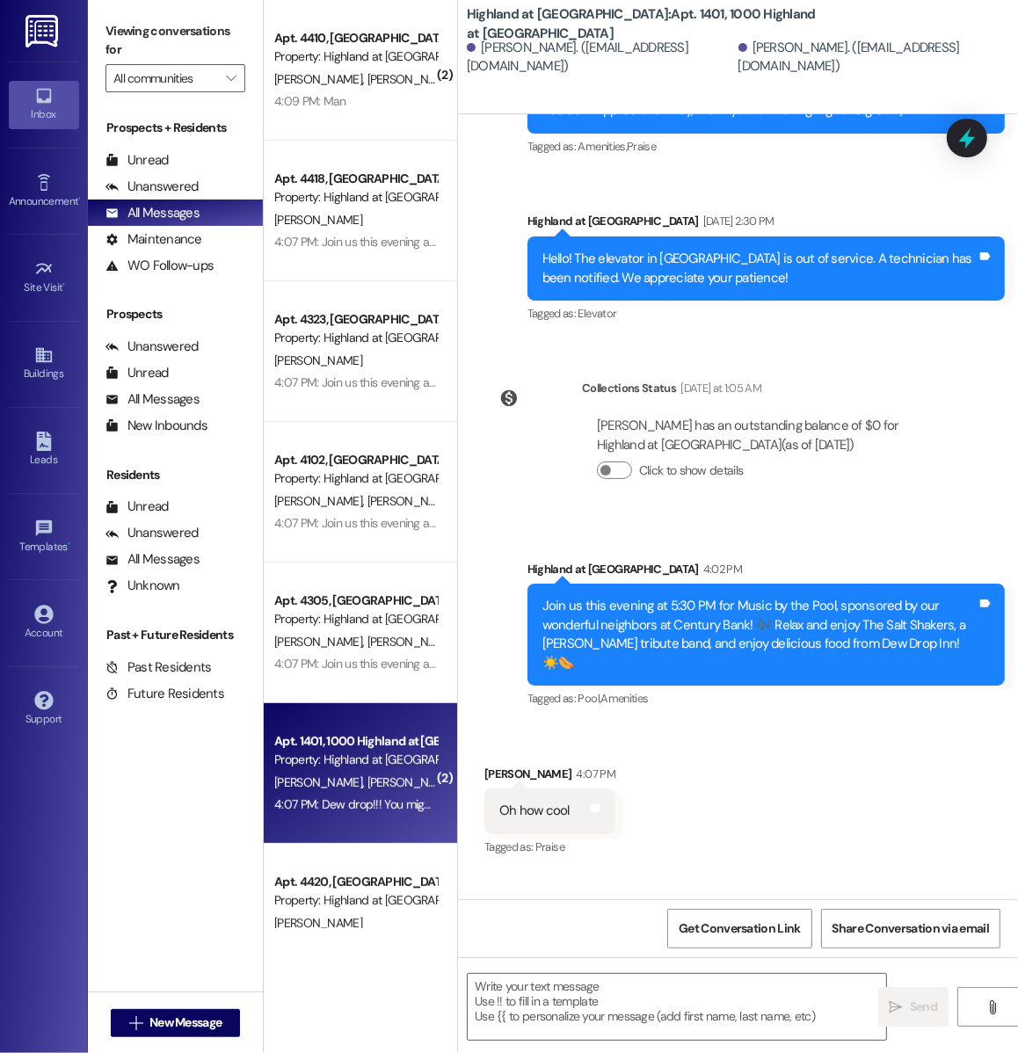
scroll to position [1061, 0]
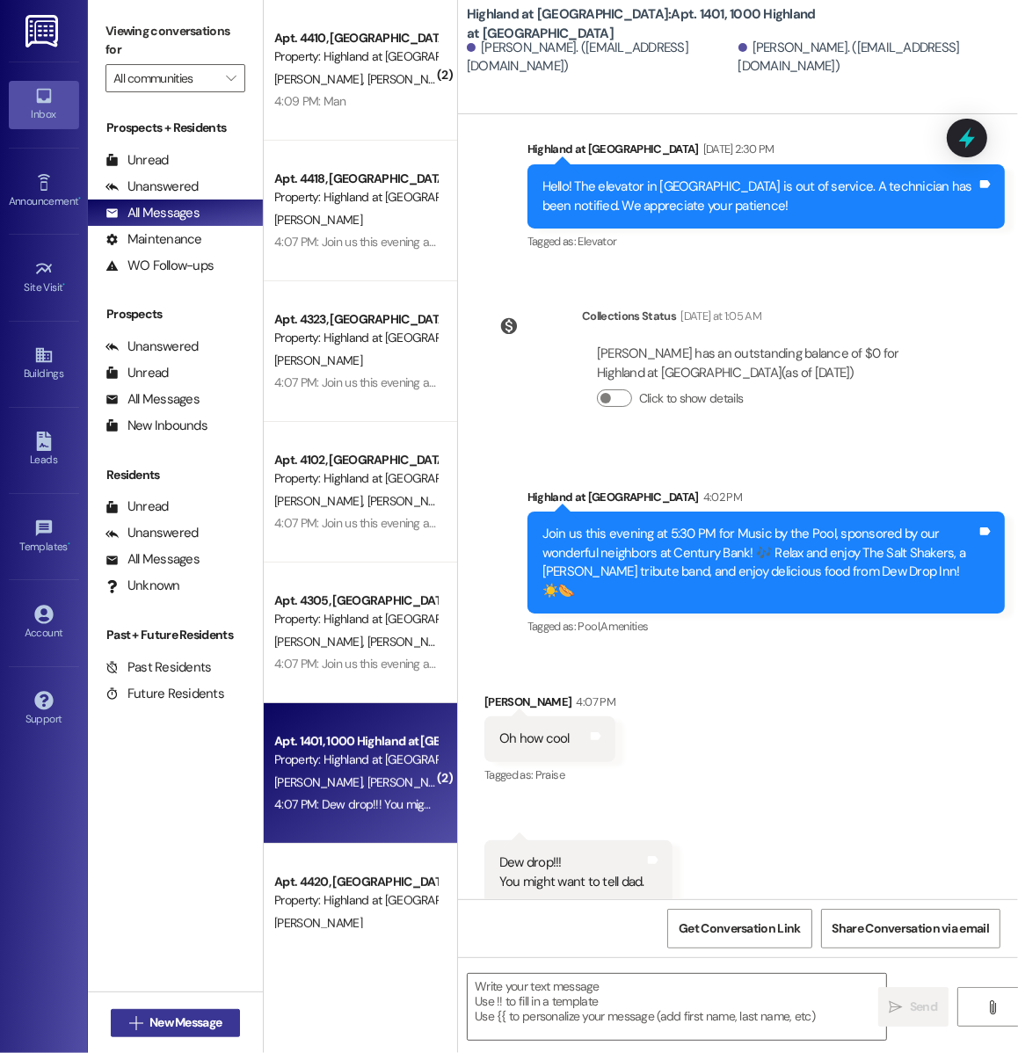
click at [172, 1030] on span "New Message" at bounding box center [185, 1023] width 72 height 18
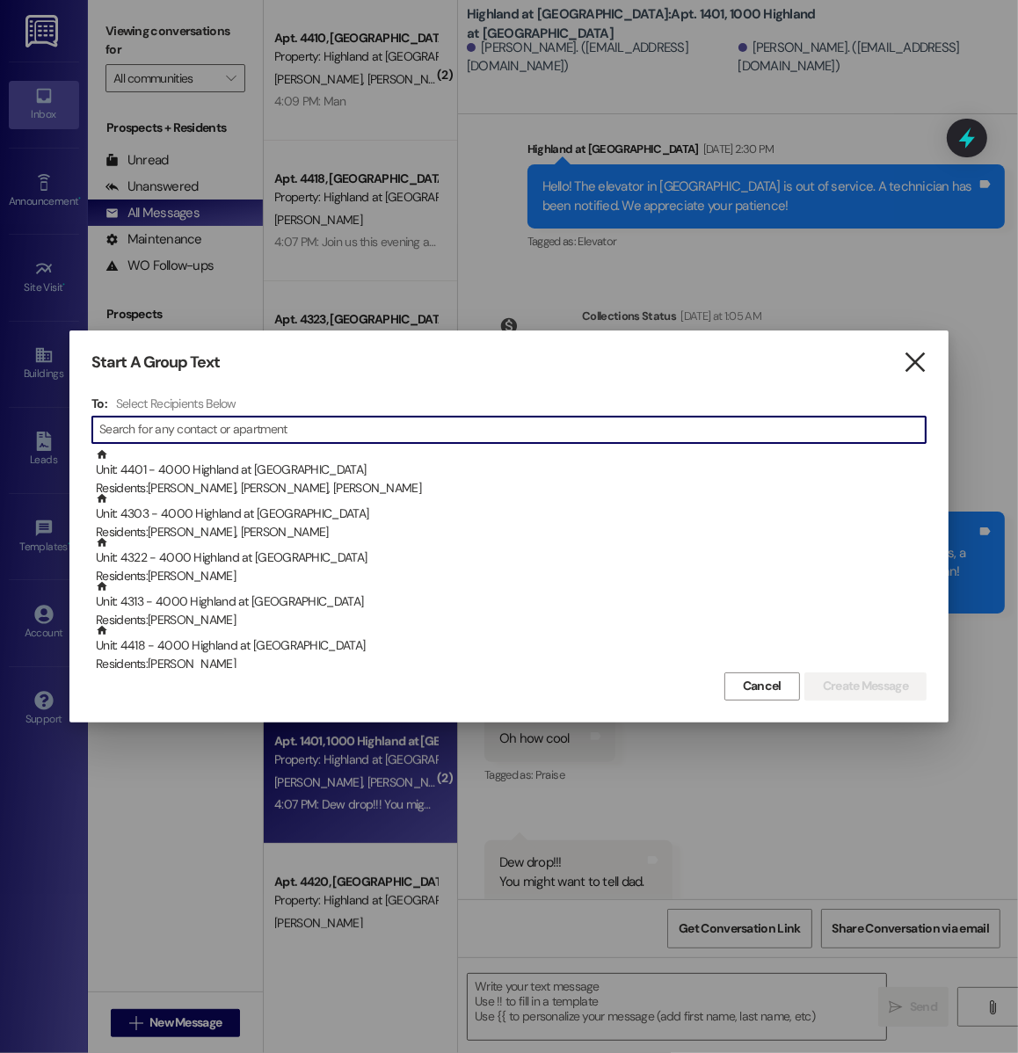
click at [914, 368] on icon "" at bounding box center [915, 362] width 24 height 18
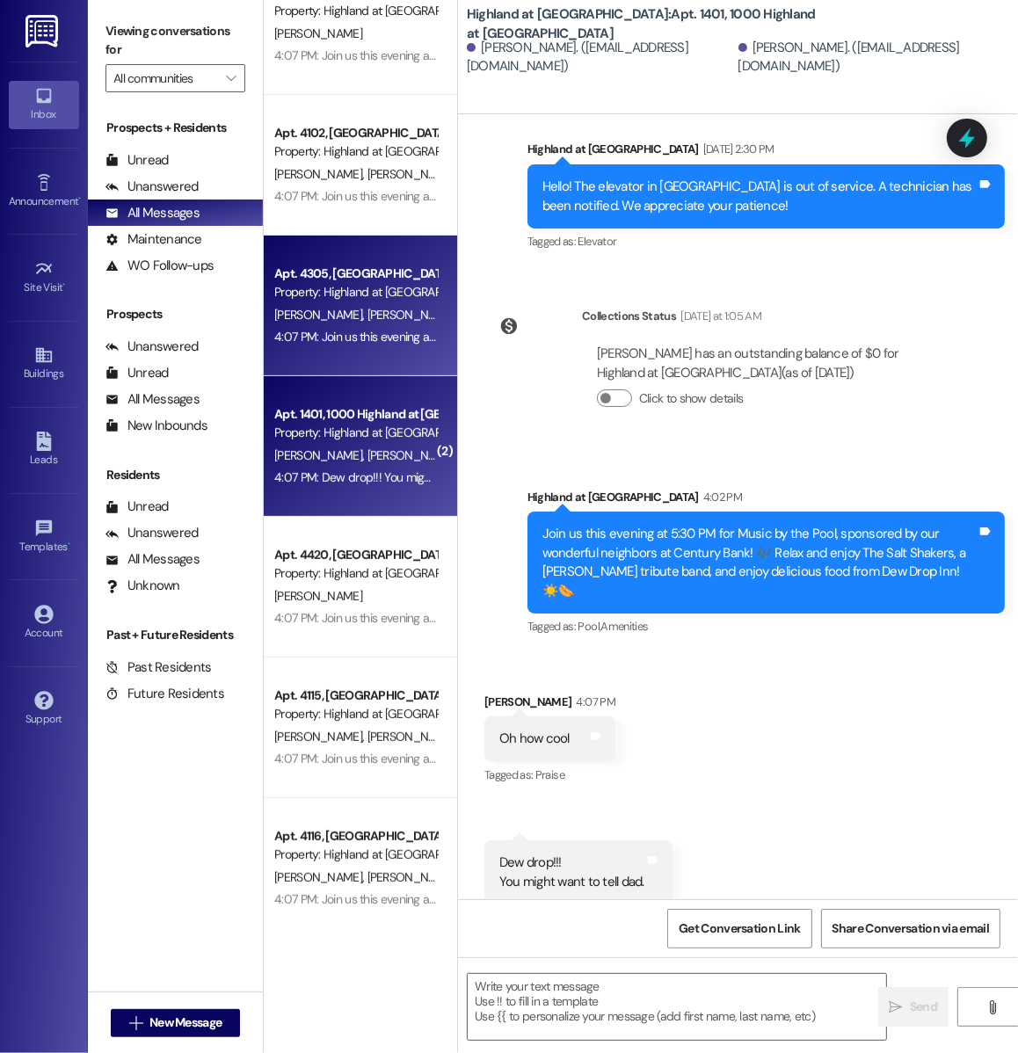
scroll to position [330, 0]
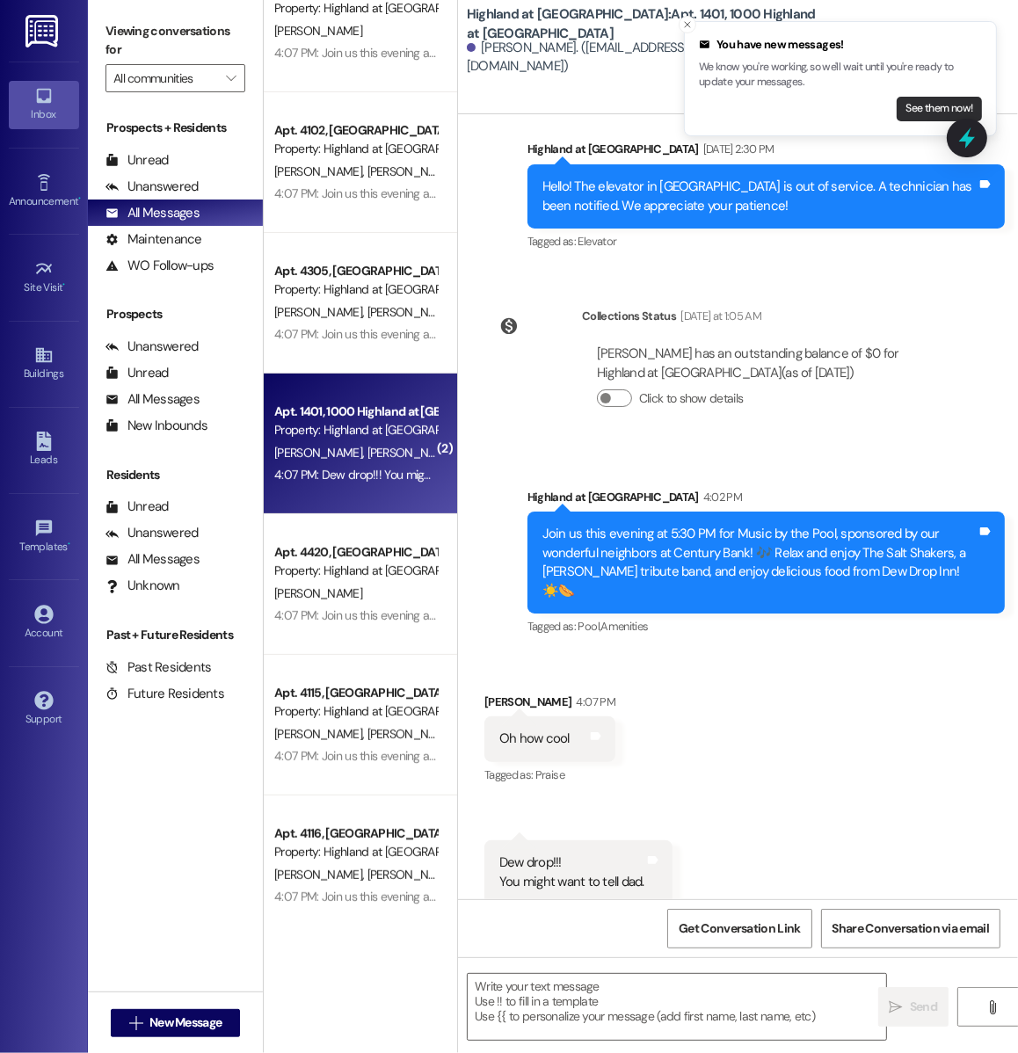
click at [945, 113] on button "See them now!" at bounding box center [939, 109] width 85 height 25
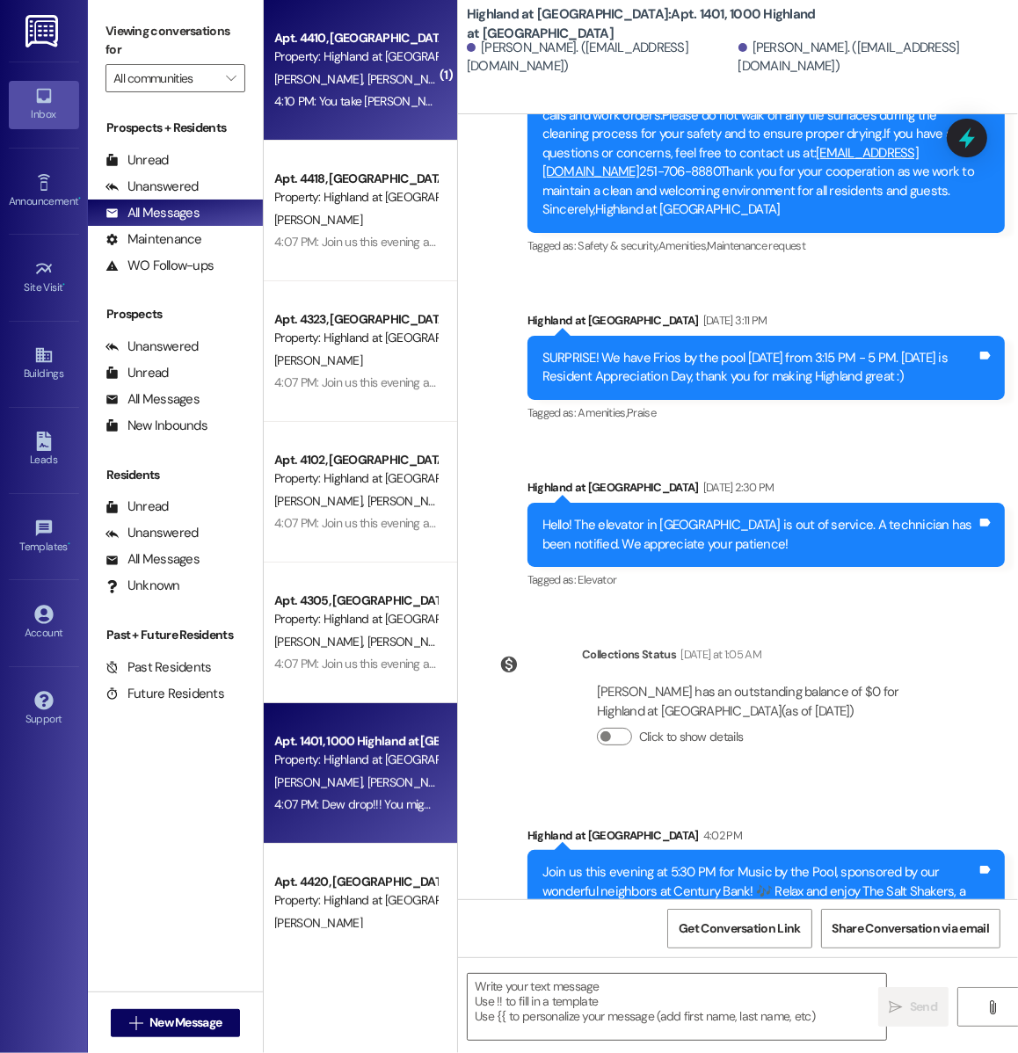
click at [365, 137] on div "Apt. 4410, 4000 Highland at Spring Hill Property: Highland at Spring Hill M. Ha…" at bounding box center [360, 70] width 193 height 141
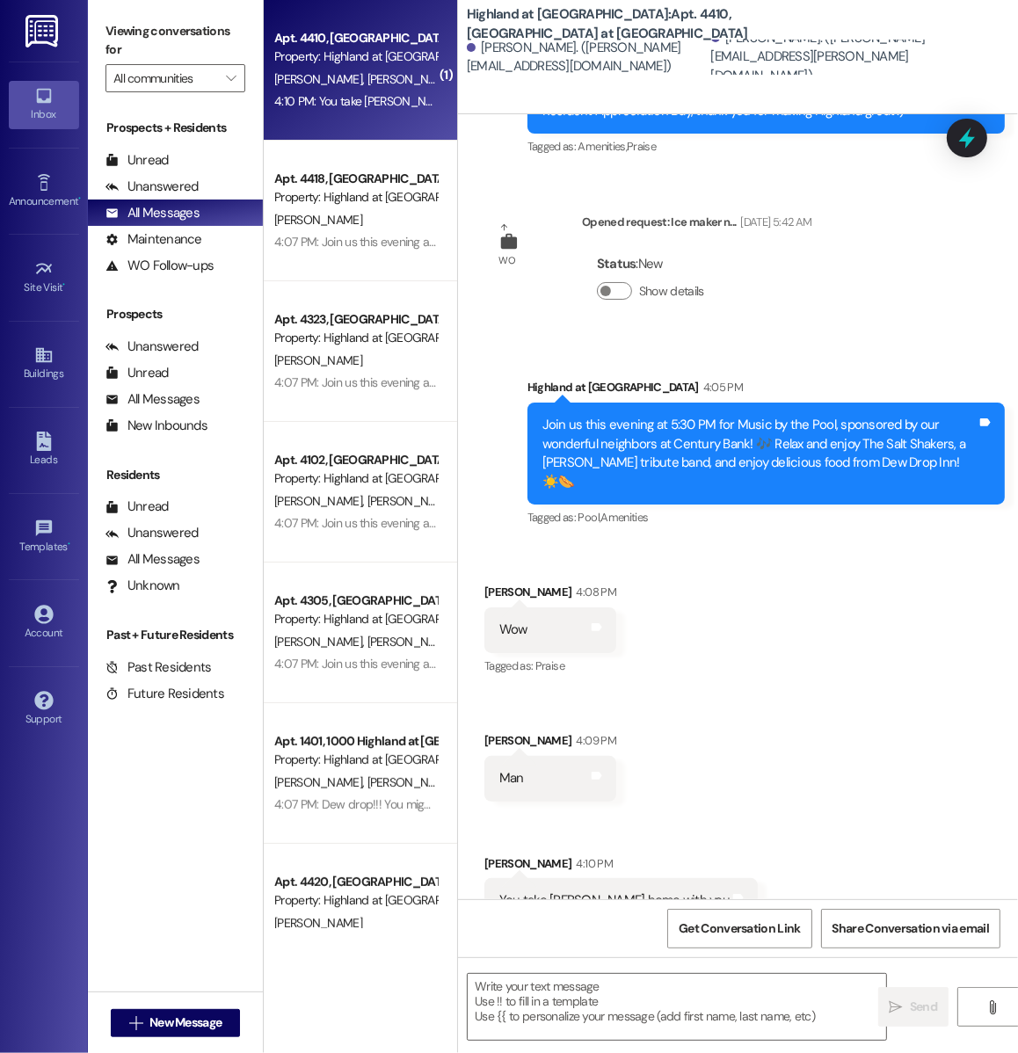
scroll to position [882, 0]
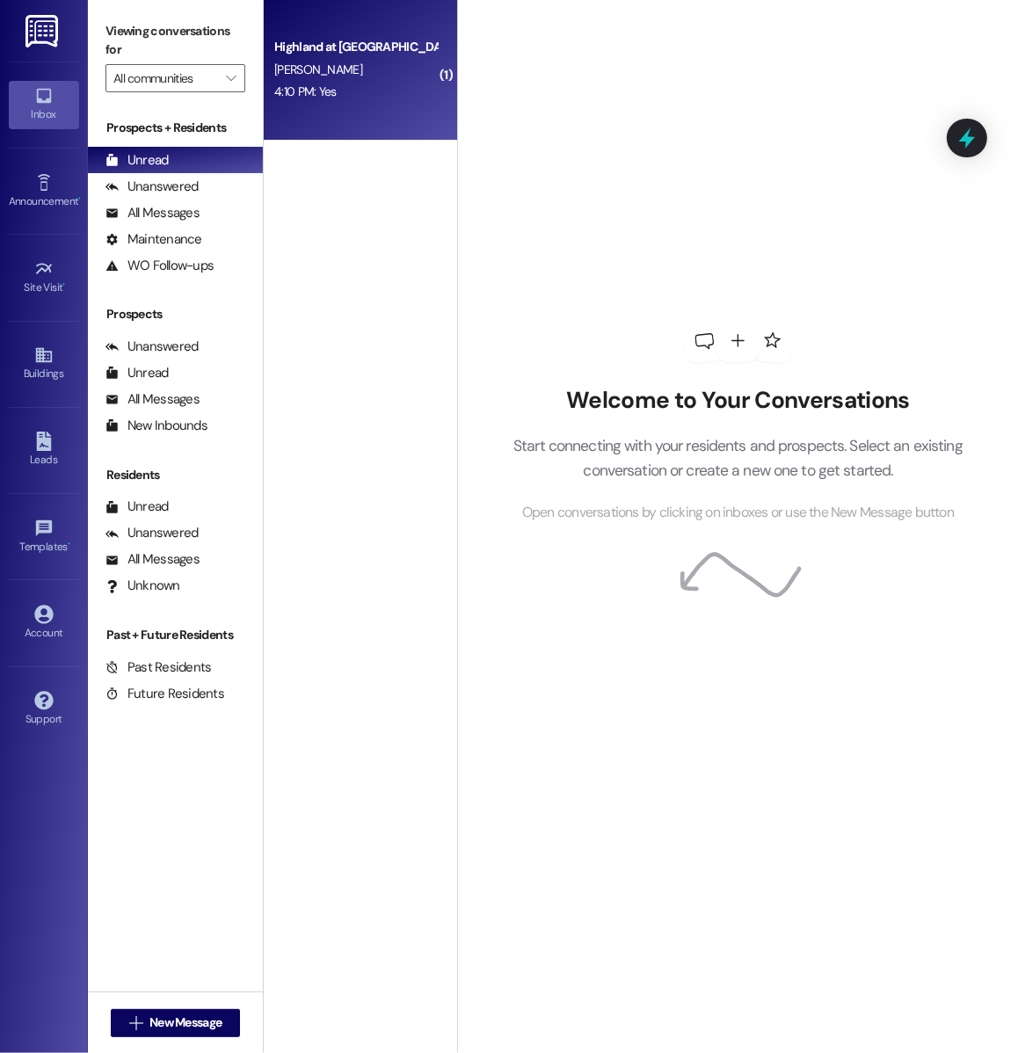
click at [328, 82] on div "4:10 PM: Yes 4:10 PM: Yes" at bounding box center [356, 92] width 166 height 22
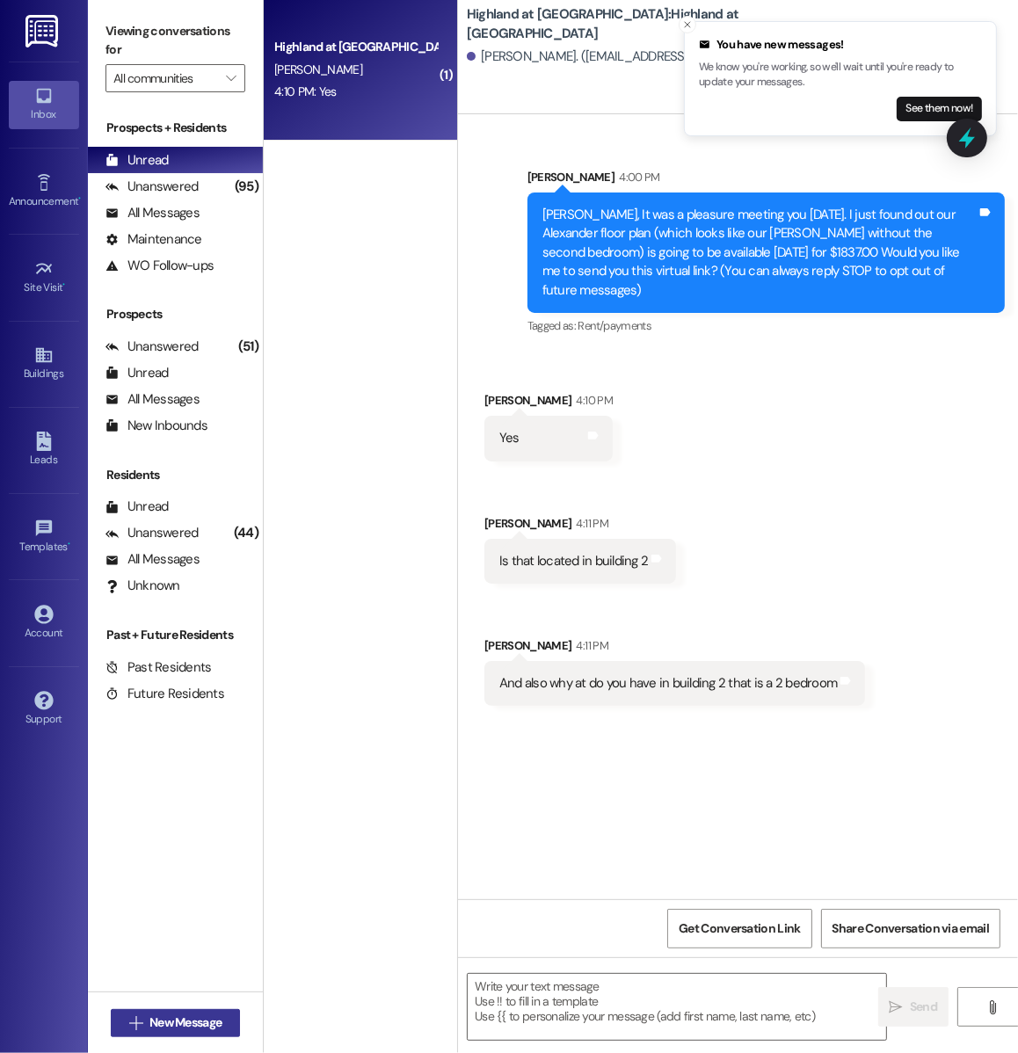
click at [195, 1028] on span "New Message" at bounding box center [185, 1023] width 72 height 18
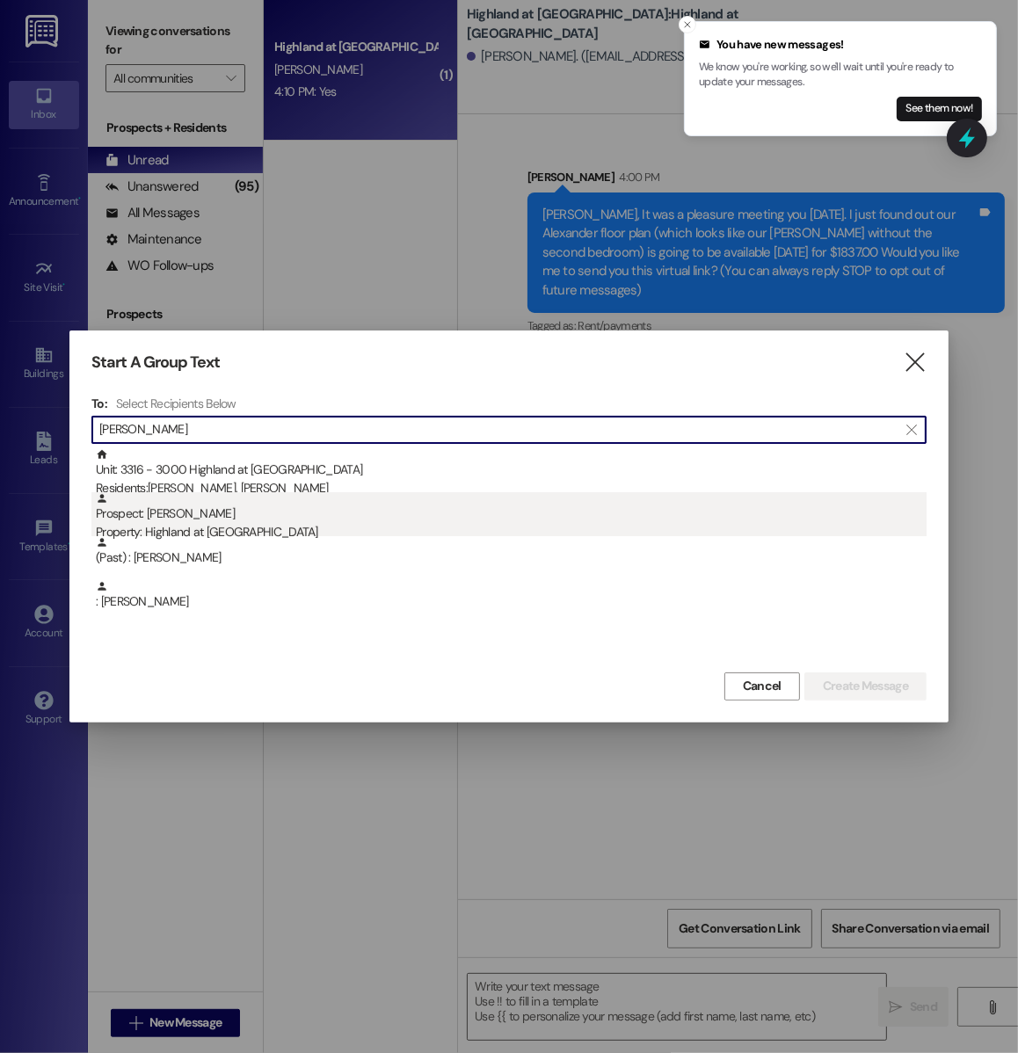
type input "[PERSON_NAME]"
click at [218, 533] on div "Property: Highland at [GEOGRAPHIC_DATA]" at bounding box center [511, 532] width 831 height 18
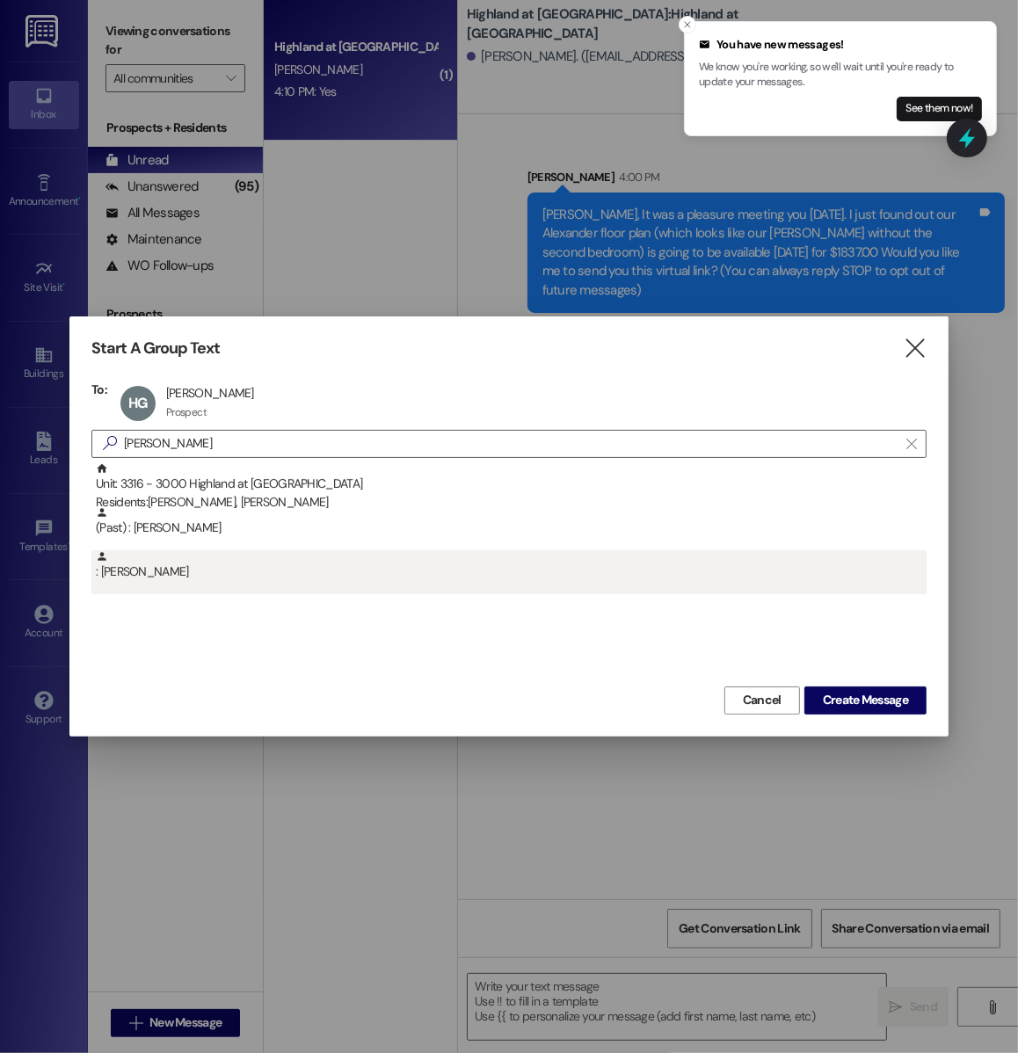
click at [350, 551] on div ": [PERSON_NAME]" at bounding box center [511, 565] width 831 height 31
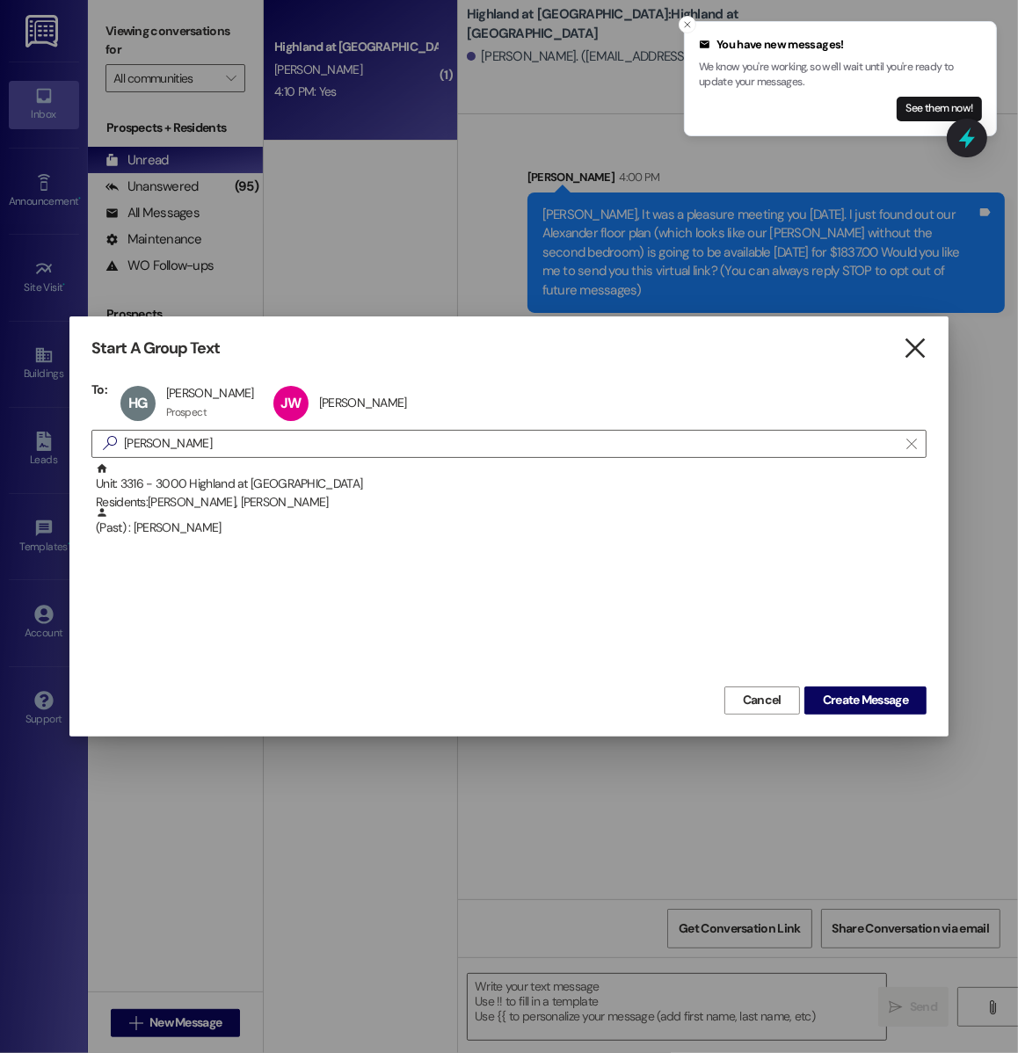
click at [908, 358] on icon "" at bounding box center [915, 348] width 24 height 18
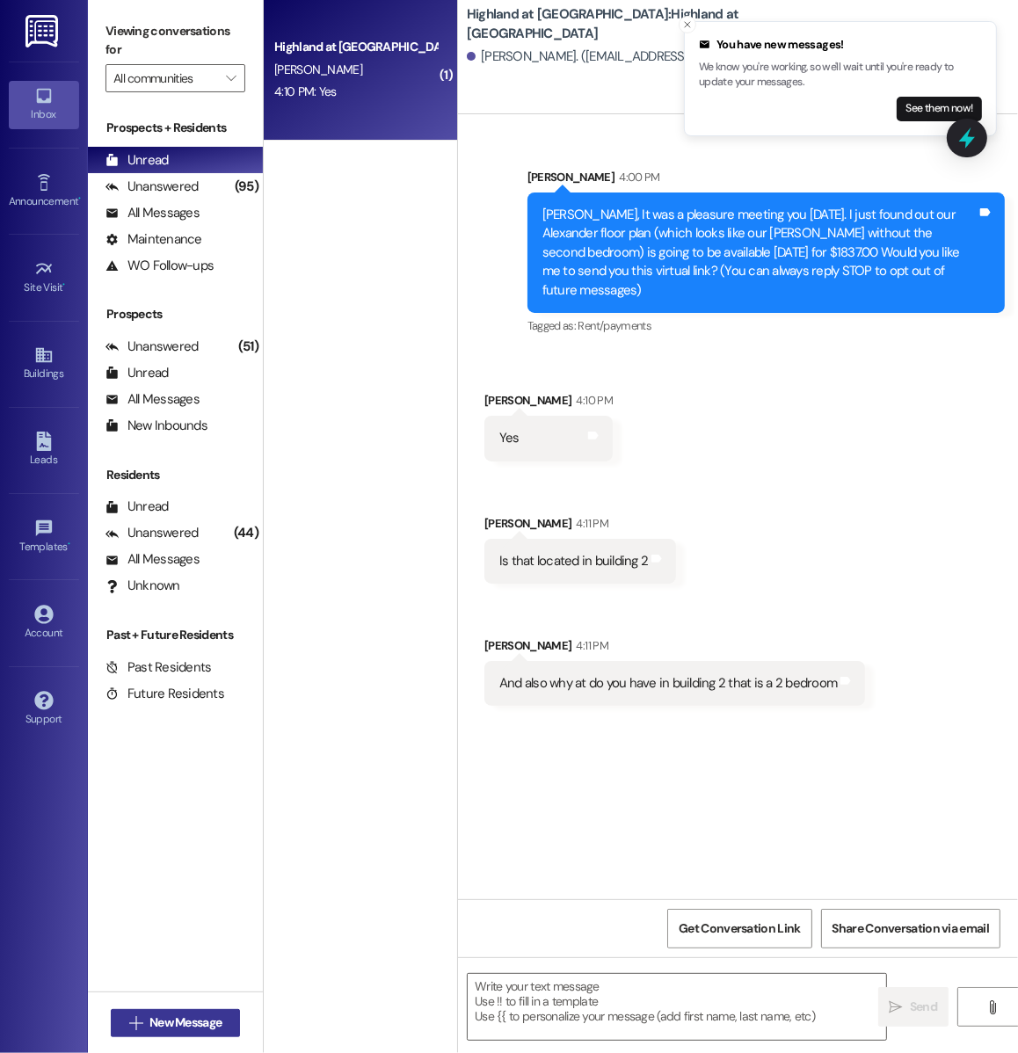
click at [154, 1034] on button " New Message" at bounding box center [176, 1023] width 130 height 28
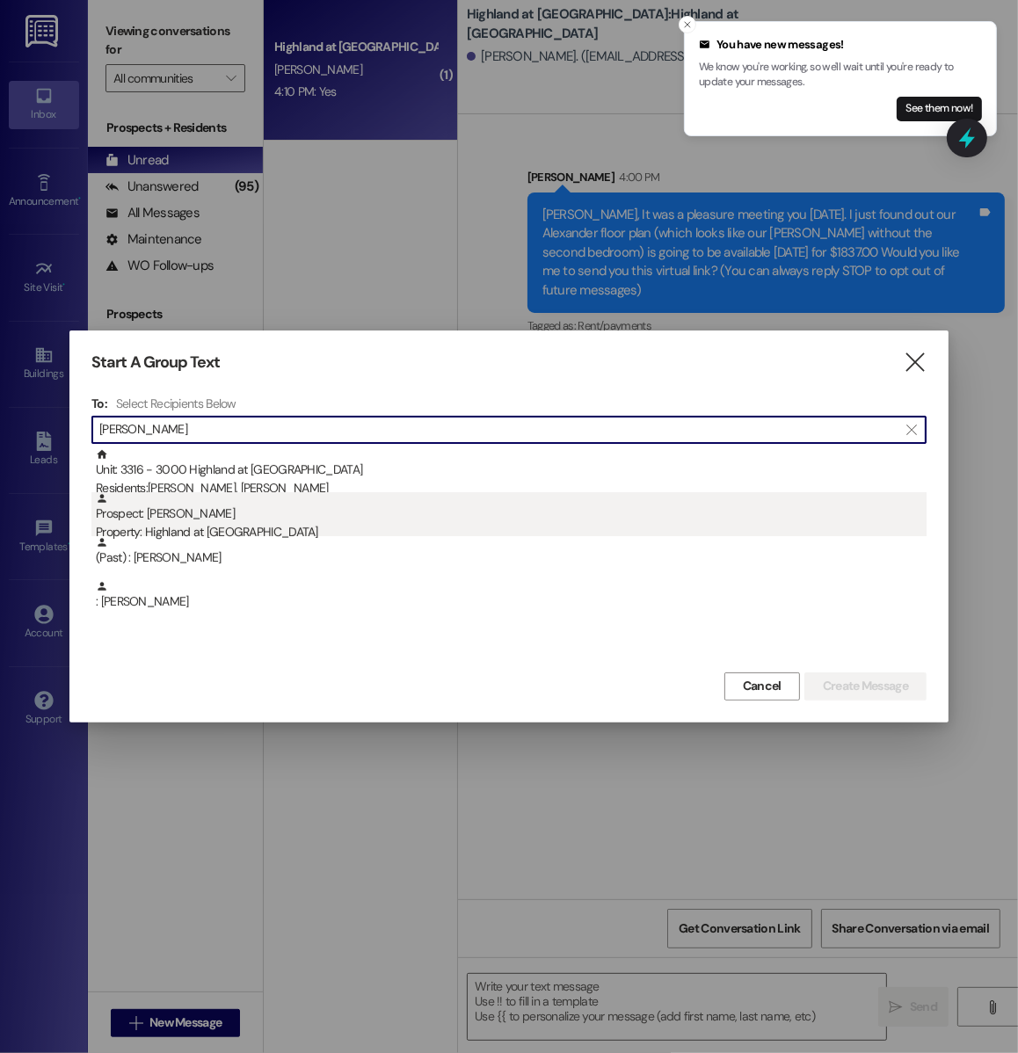
type input "[PERSON_NAME]"
click at [329, 528] on div "Property: Highland at [GEOGRAPHIC_DATA]" at bounding box center [511, 532] width 831 height 18
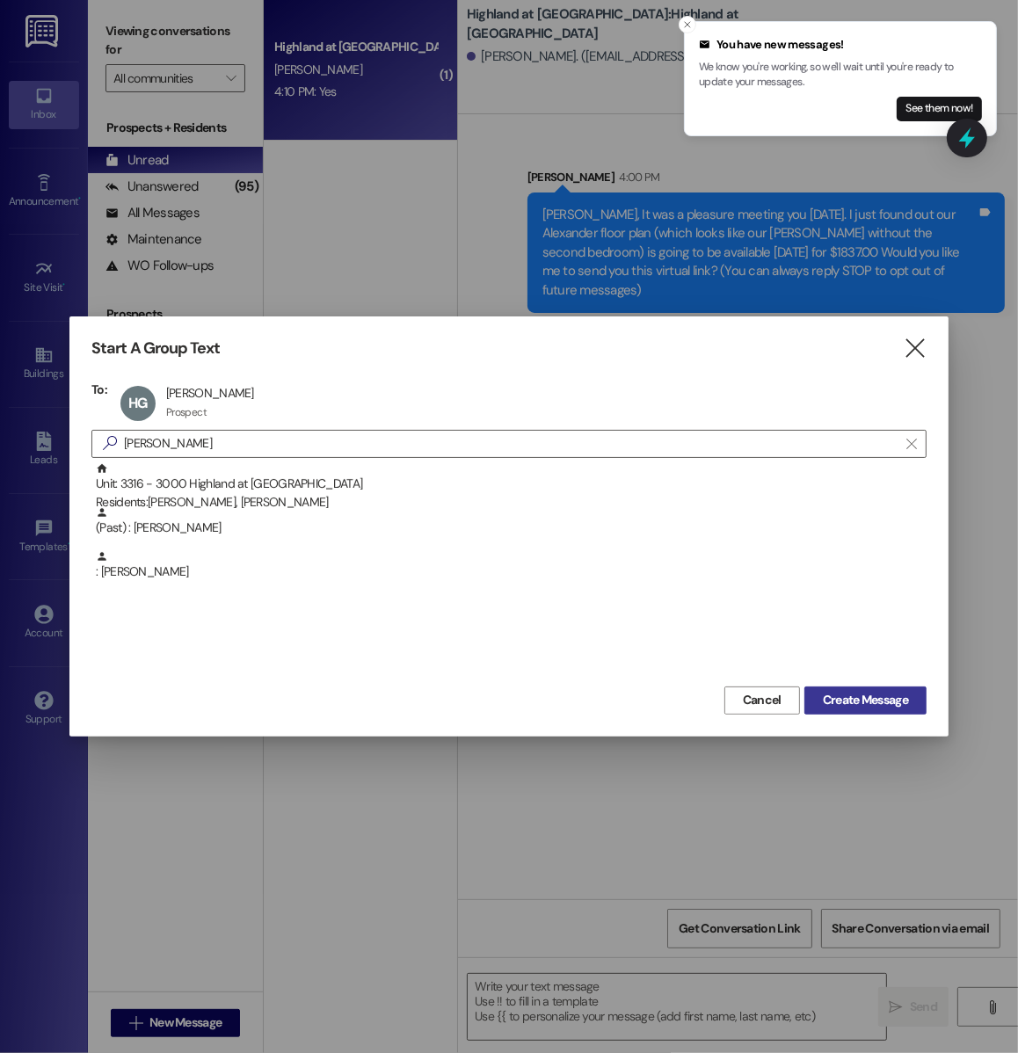
click at [841, 702] on span "Create Message" at bounding box center [865, 700] width 85 height 18
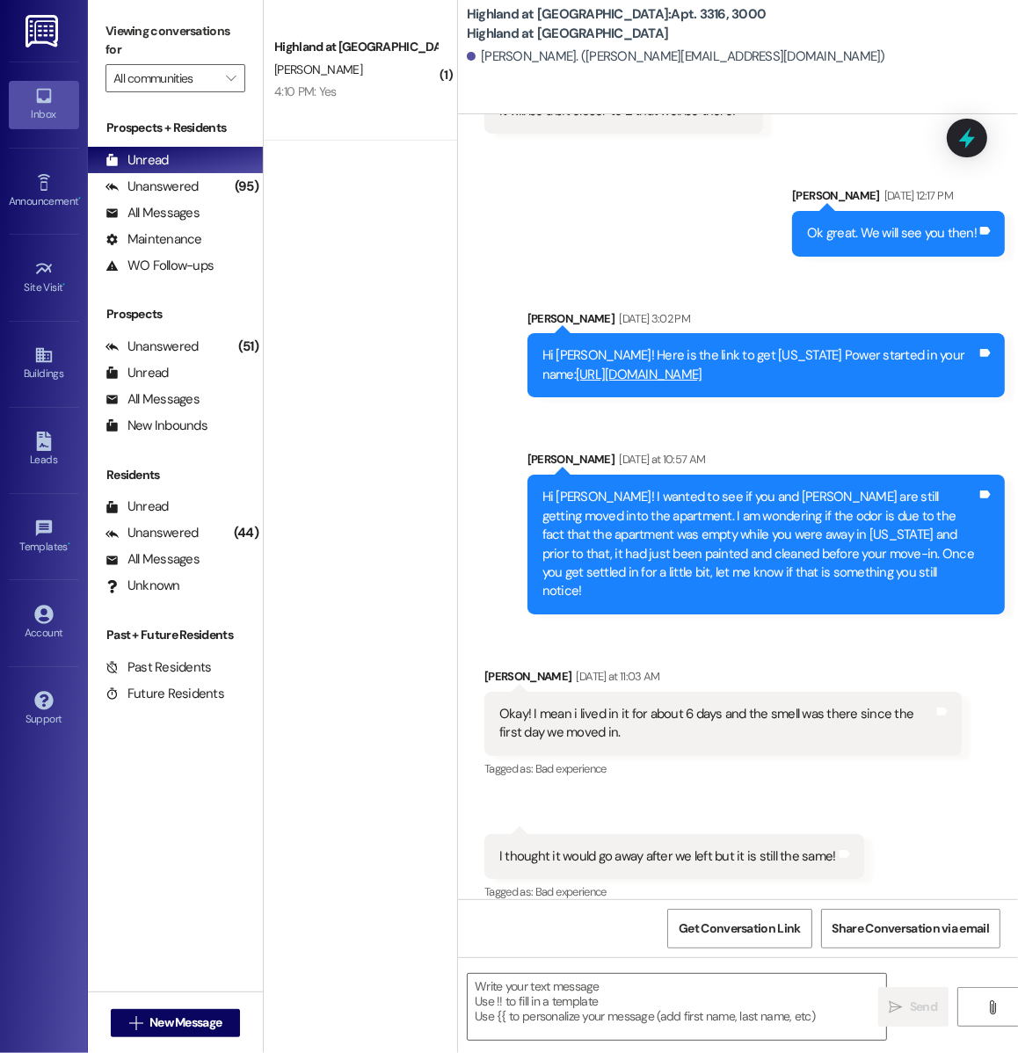
scroll to position [5748, 0]
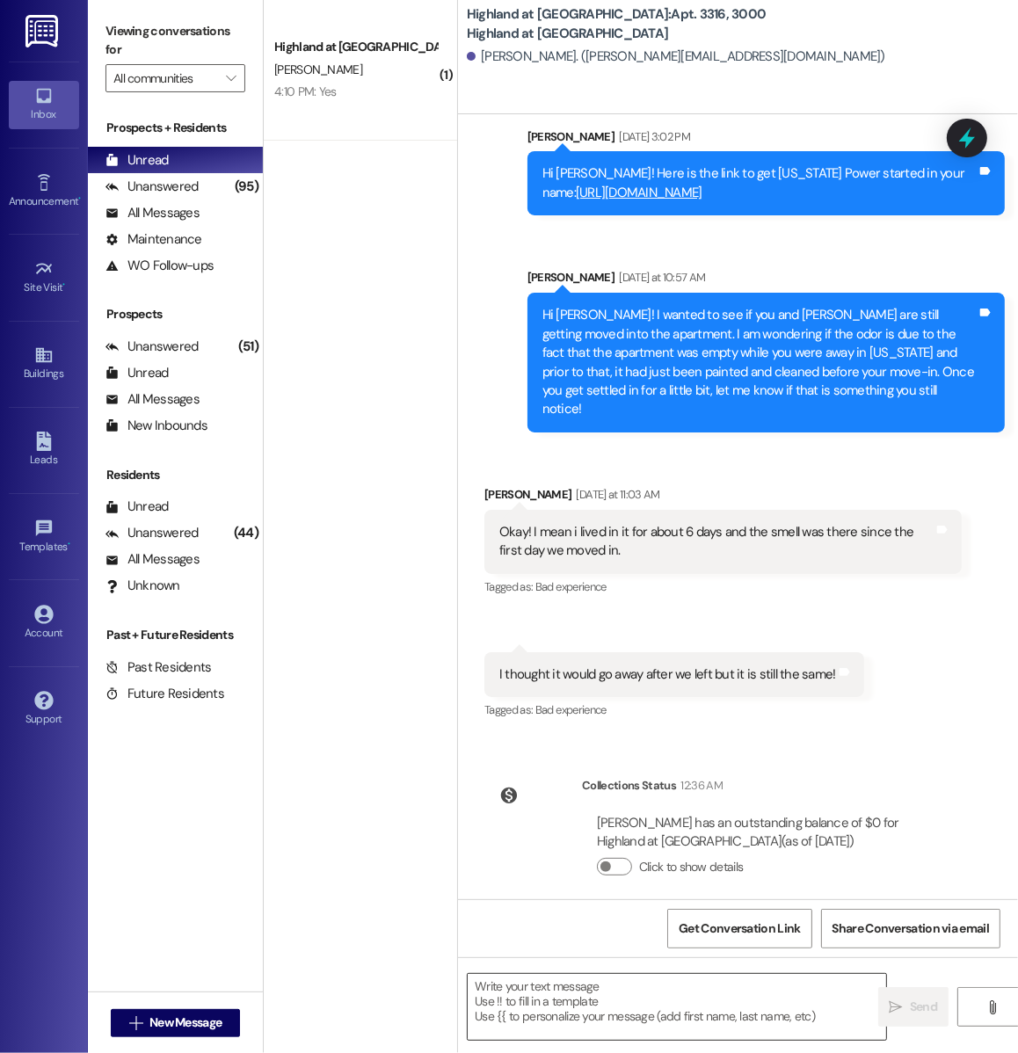
click at [567, 994] on textarea at bounding box center [677, 1007] width 419 height 66
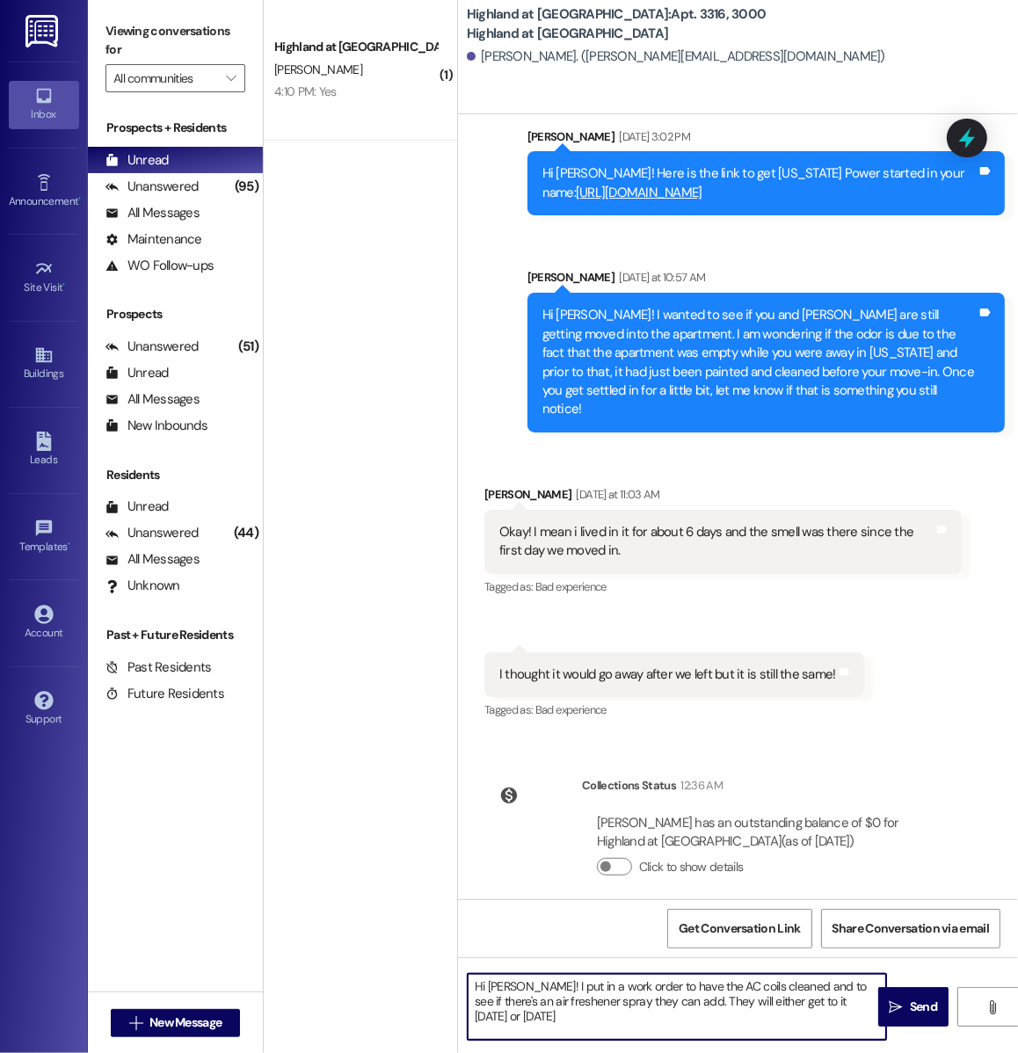
type textarea "Hi [PERSON_NAME]! I put in a work order to have the AC coils cleaned and to see…"
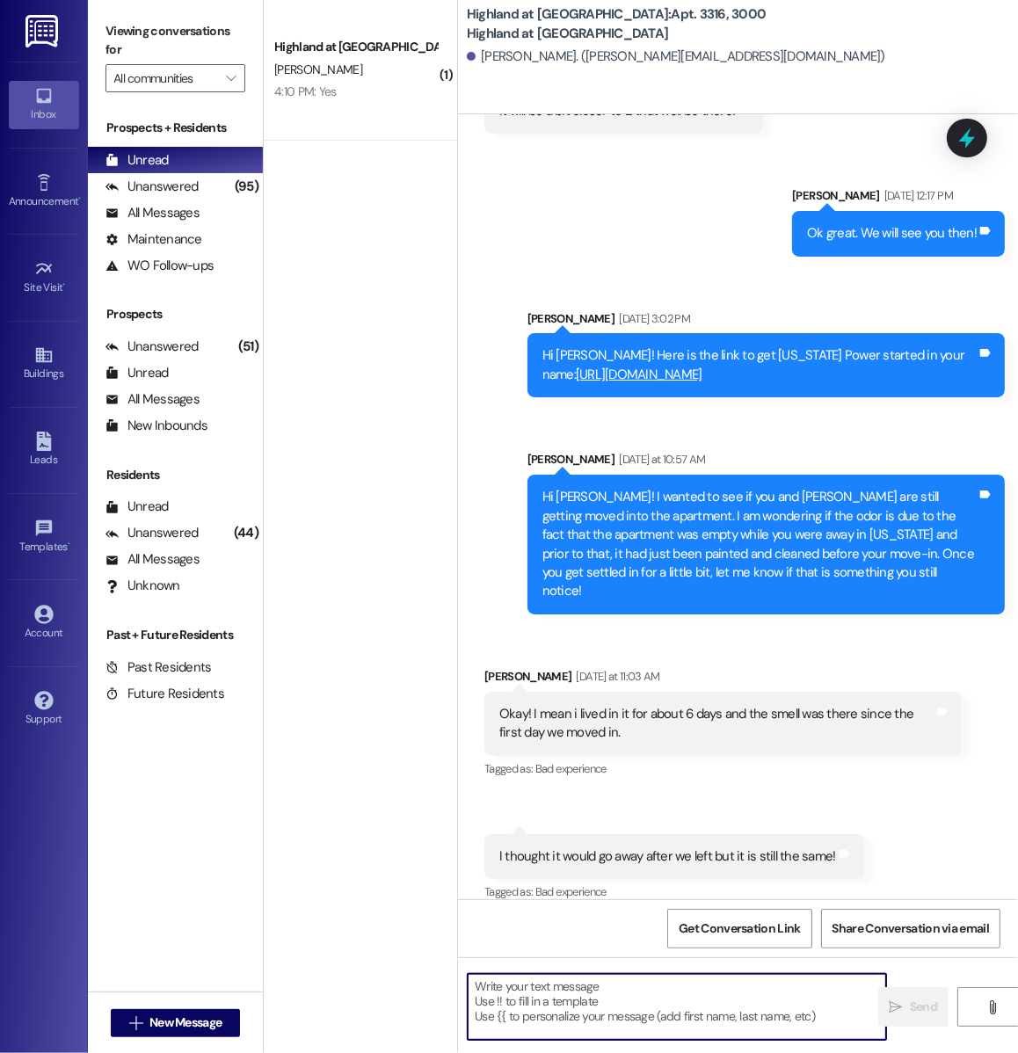
scroll to position [5908, 0]
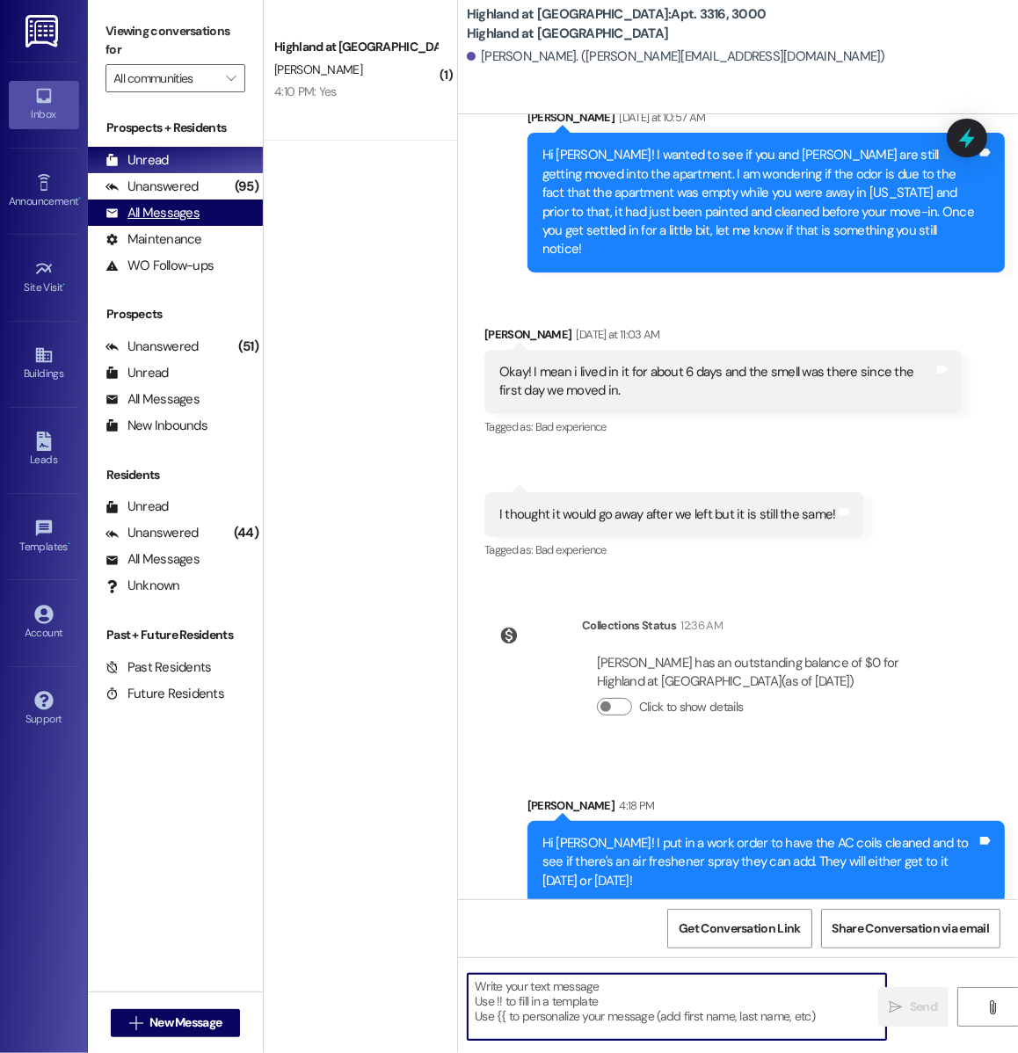
click at [157, 204] on div "All Messages" at bounding box center [153, 213] width 94 height 18
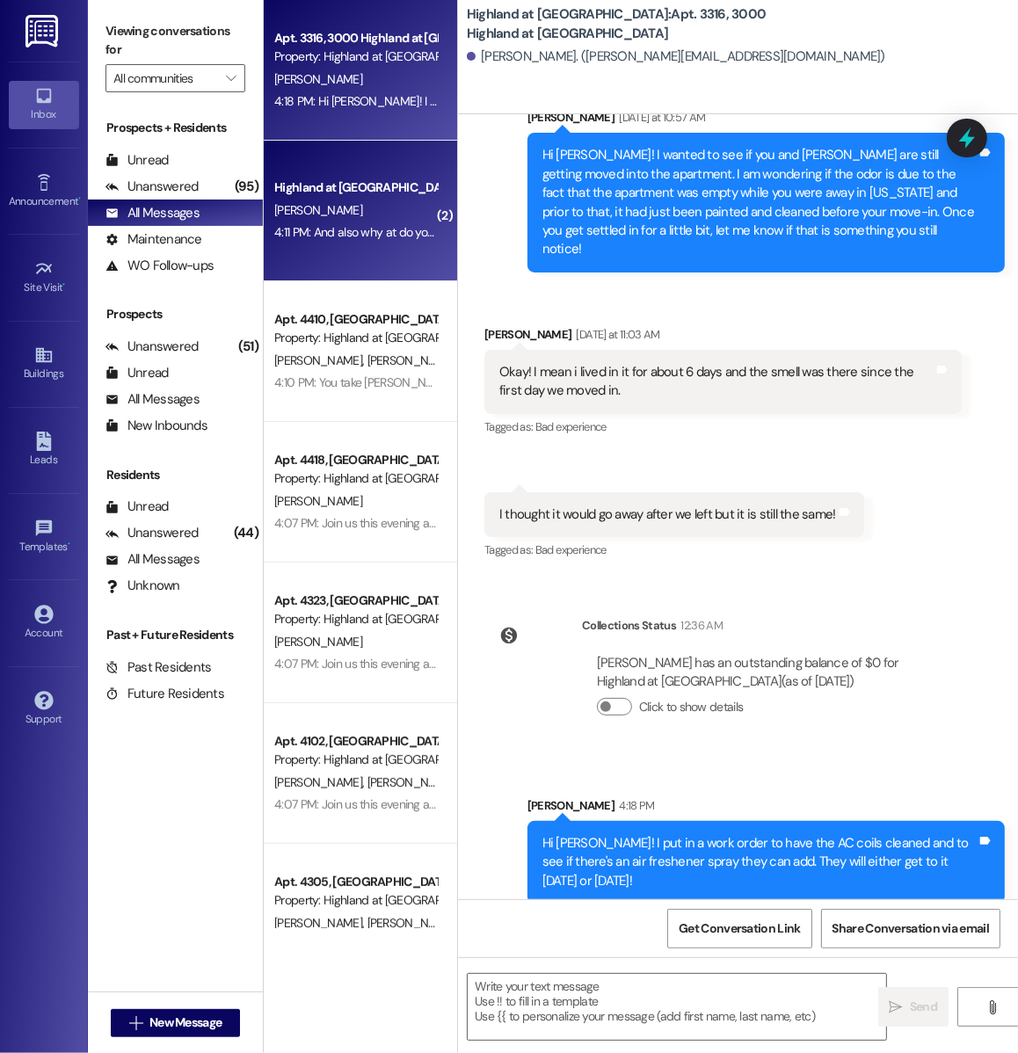
click at [324, 192] on div "Highland at [GEOGRAPHIC_DATA]" at bounding box center [355, 187] width 163 height 18
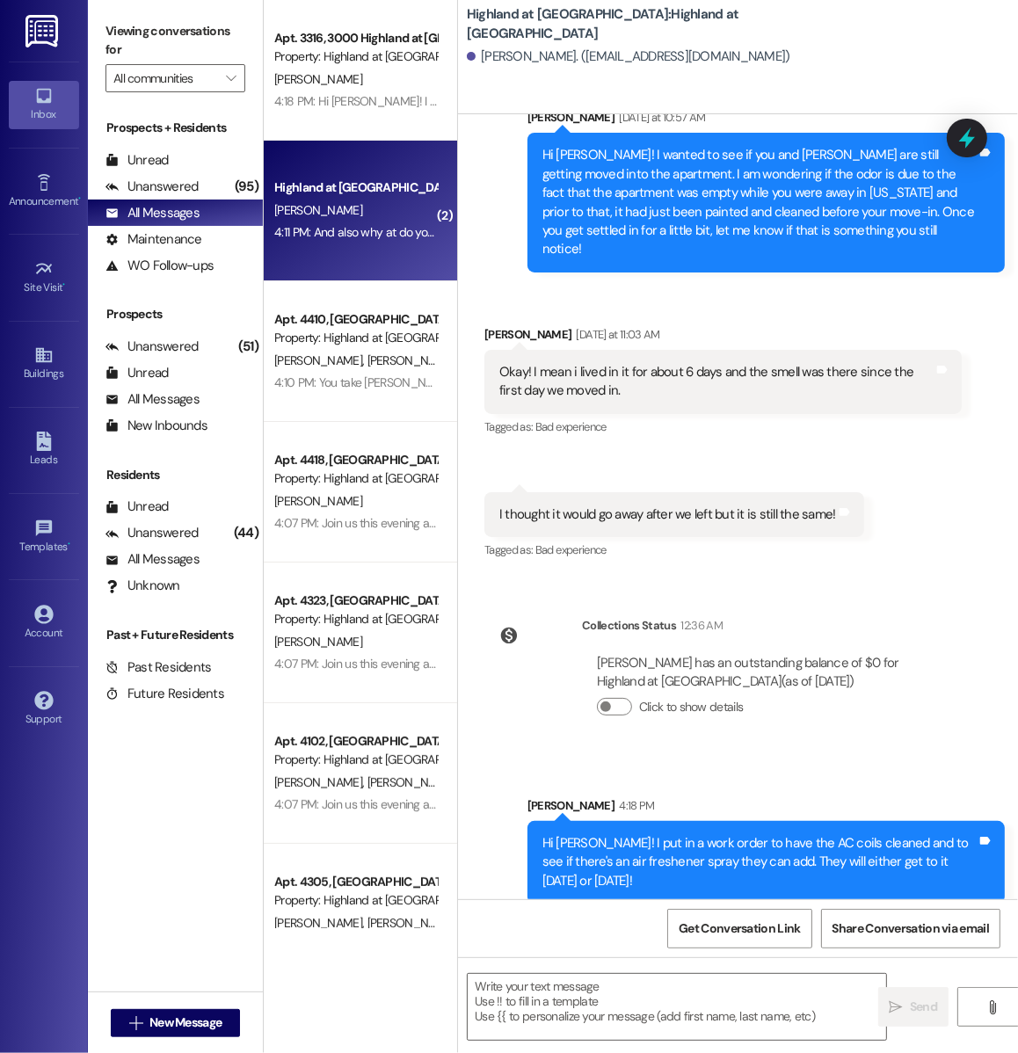
scroll to position [0, 0]
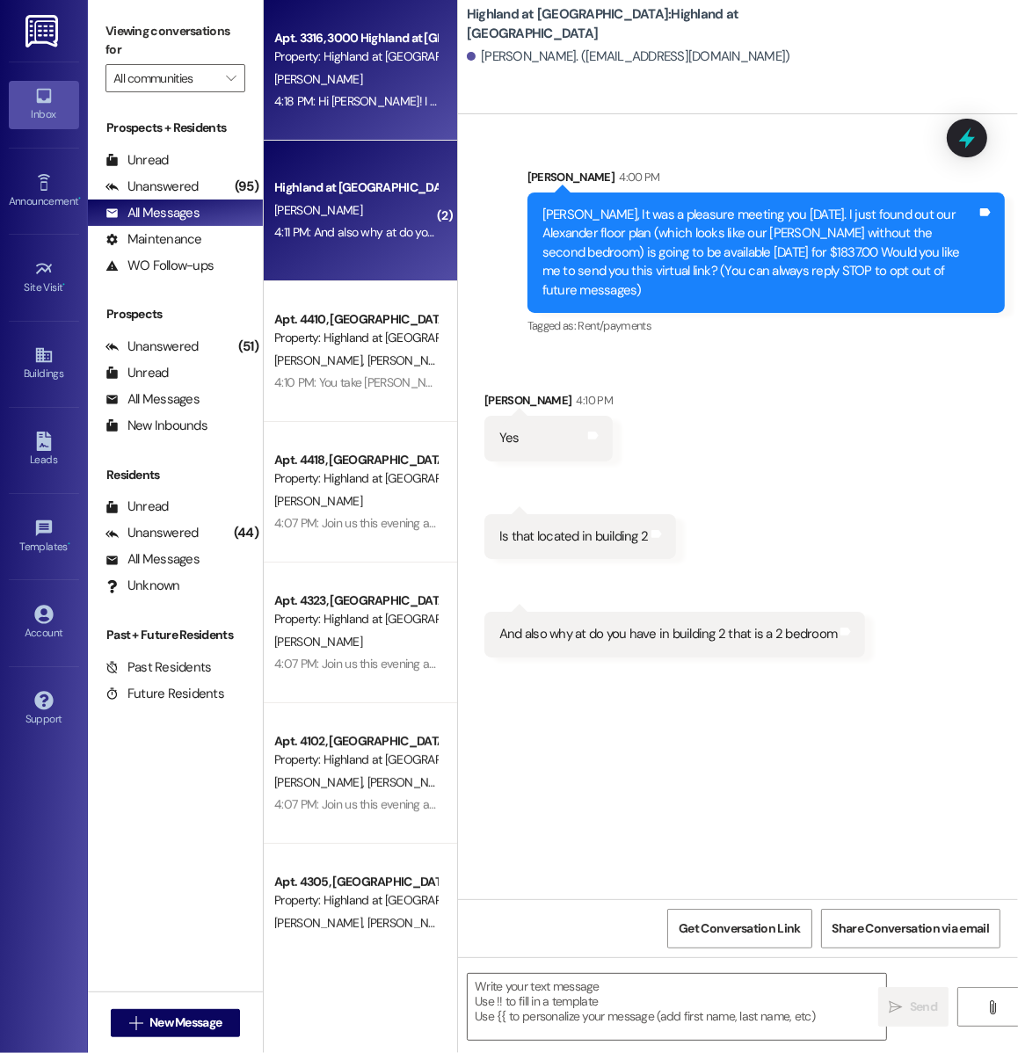
click at [407, 121] on div "Apt. 3316, 3000 Highland at [GEOGRAPHIC_DATA] Property: [GEOGRAPHIC_DATA] at [G…" at bounding box center [360, 70] width 193 height 141
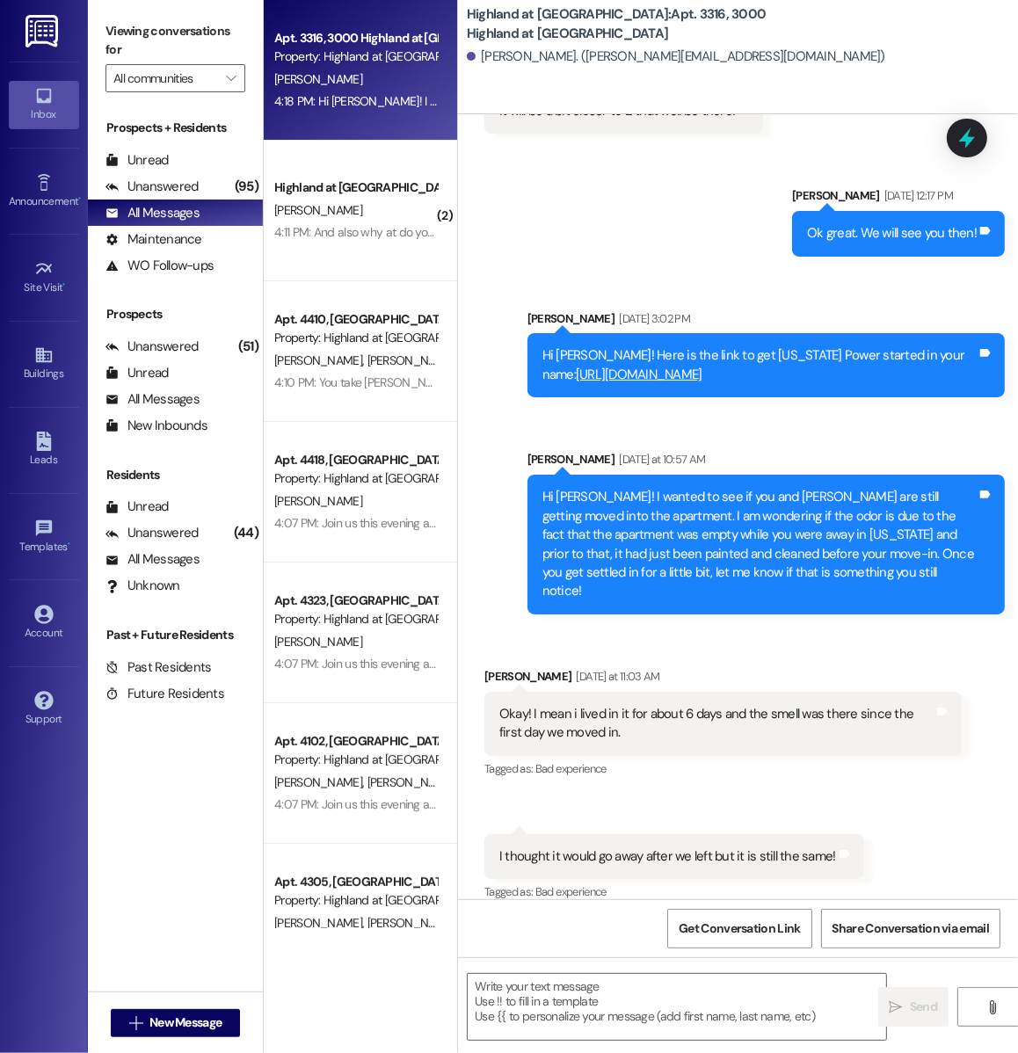
scroll to position [5934, 0]
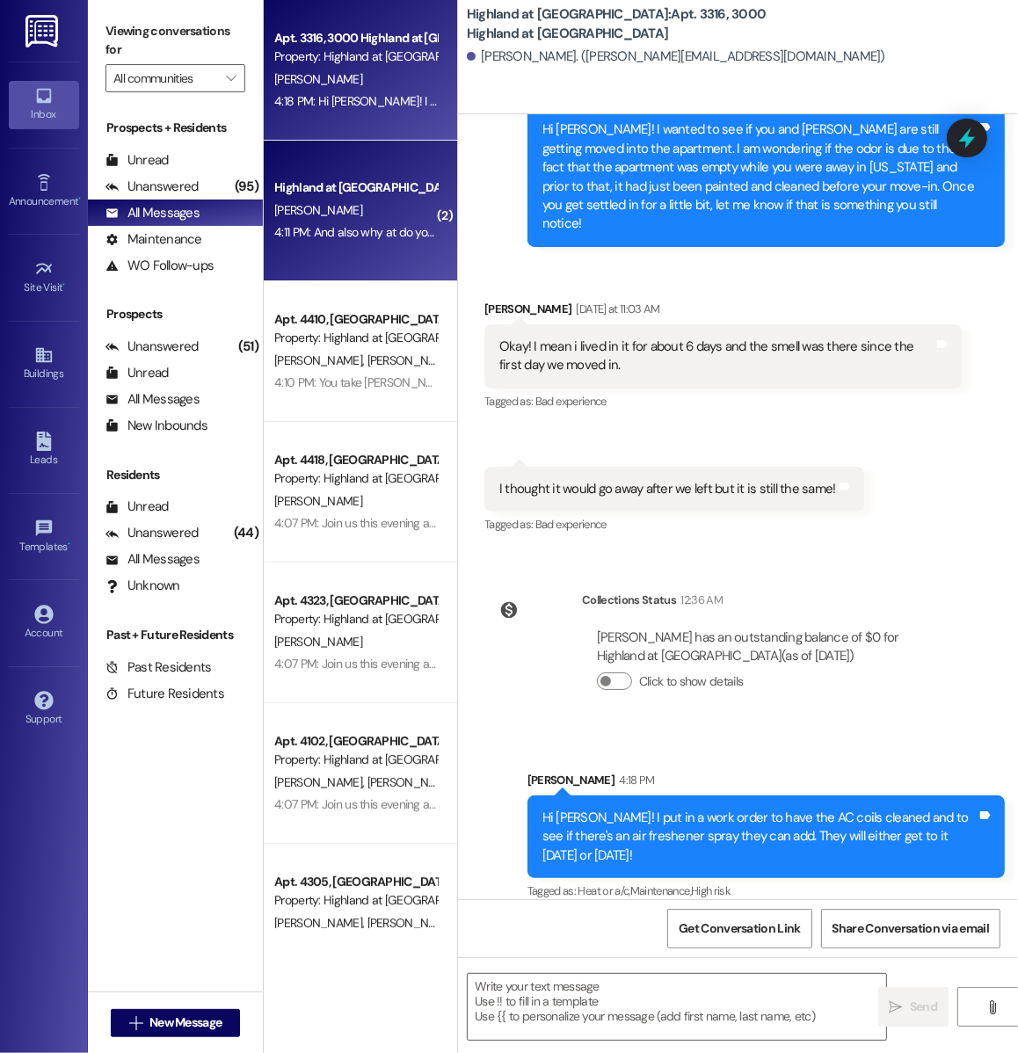
click at [358, 187] on div "Highland at [GEOGRAPHIC_DATA]" at bounding box center [355, 187] width 163 height 18
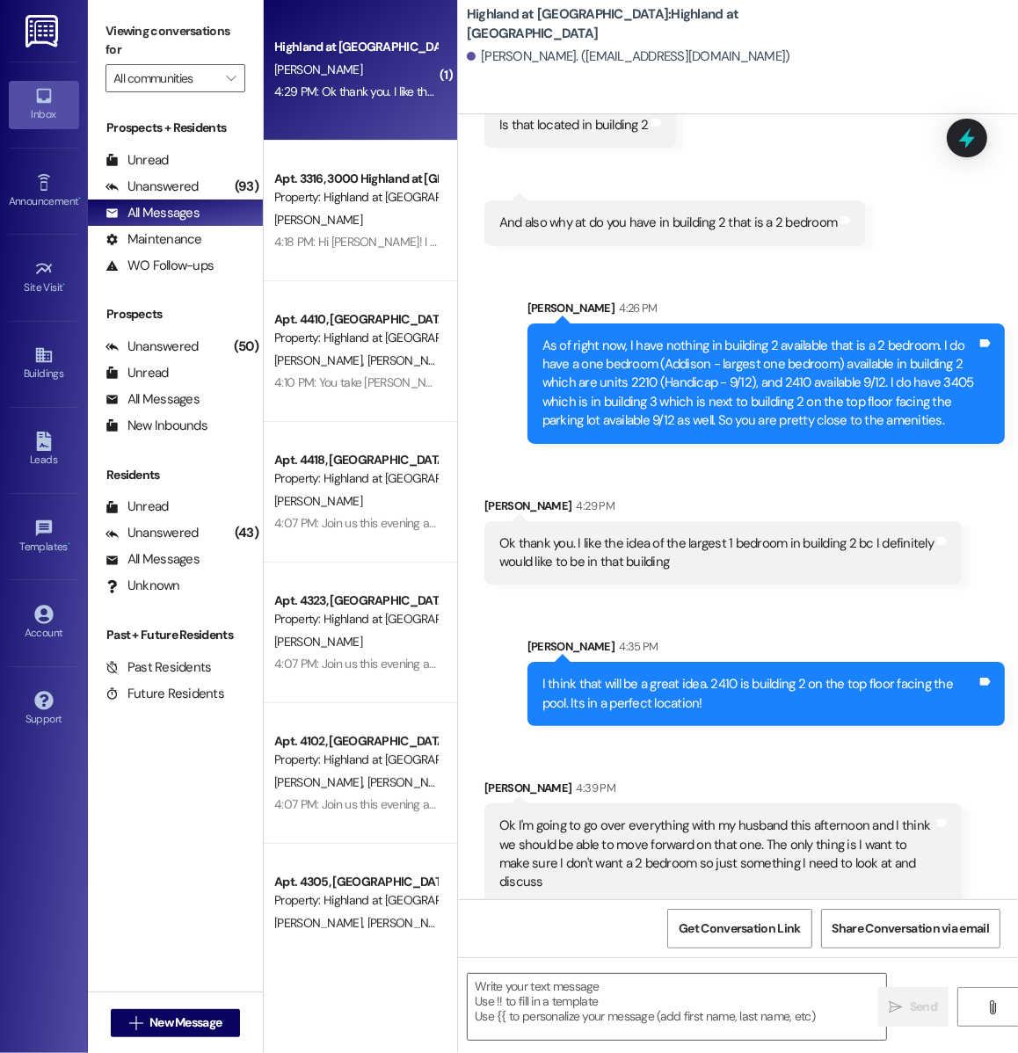
scroll to position [535, 0]
